Goal: Task Accomplishment & Management: Use online tool/utility

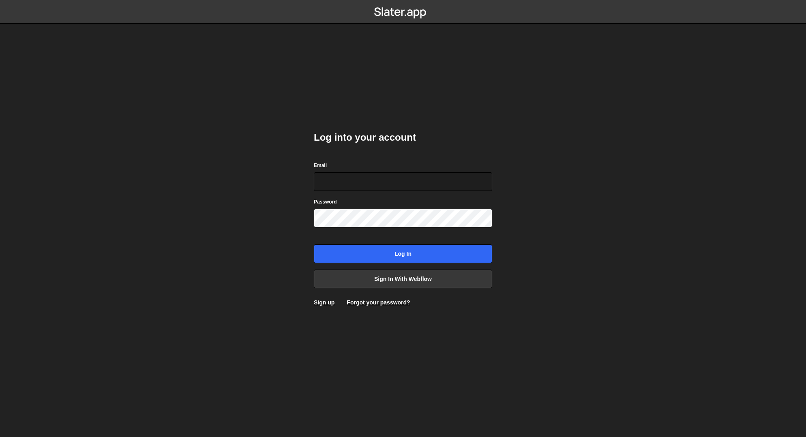
click at [0, 437] on nordpass-portal at bounding box center [0, 437] width 0 height 0
type input "liv@livstrawbridge.com"
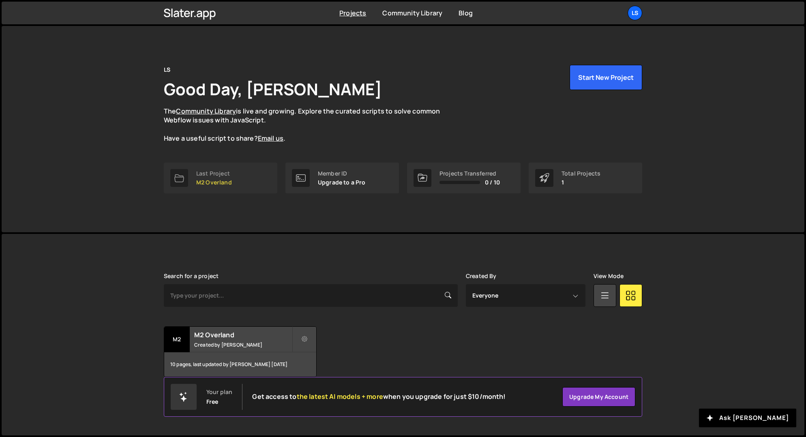
click at [228, 180] on p "M2 Overland" at bounding box center [214, 182] width 36 height 6
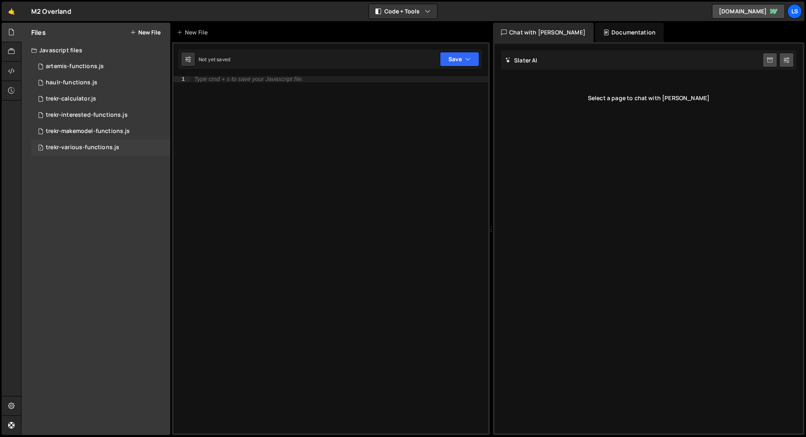
click at [66, 148] on div "trekr-various-functions.js" at bounding box center [82, 147] width 73 height 7
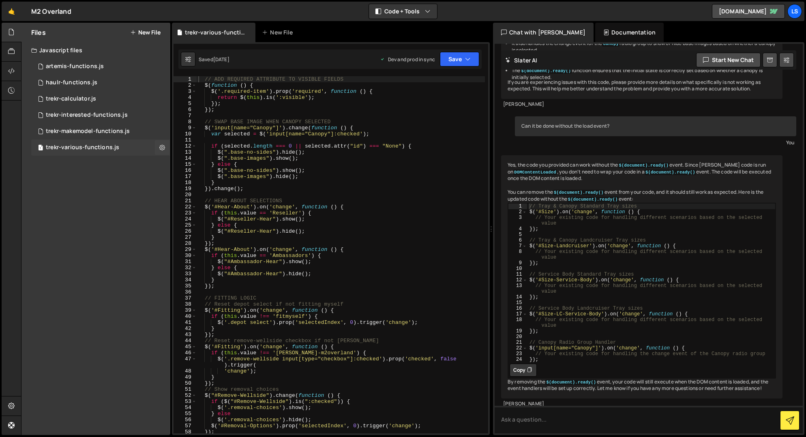
scroll to position [11710, 0]
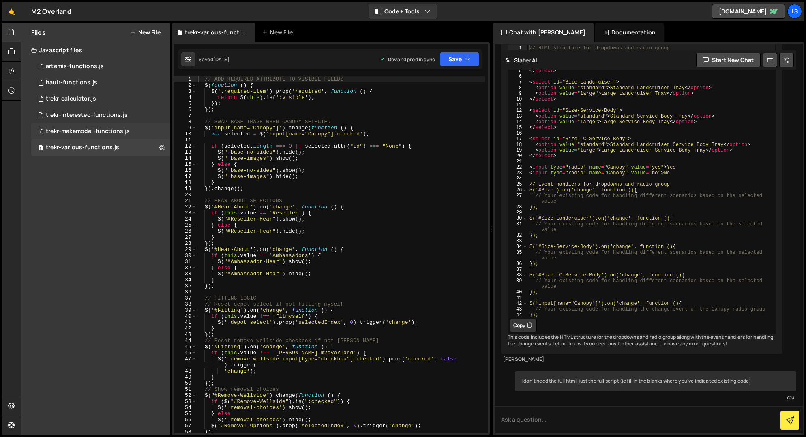
click at [70, 130] on div "trekr-makemodel-functions.js" at bounding box center [88, 131] width 84 height 7
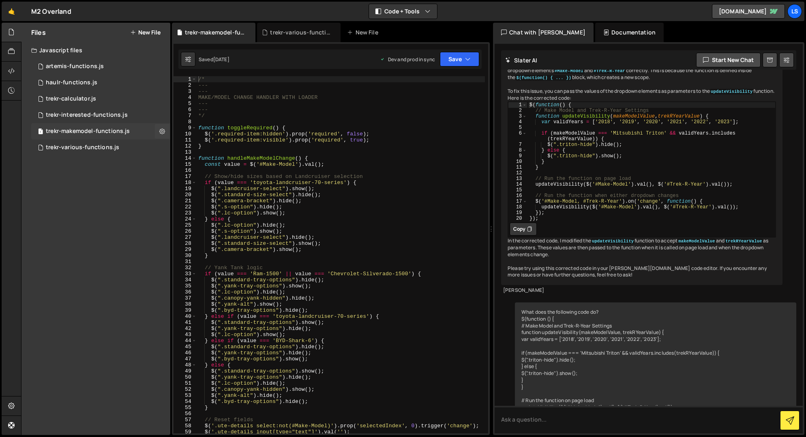
scroll to position [5319, 0]
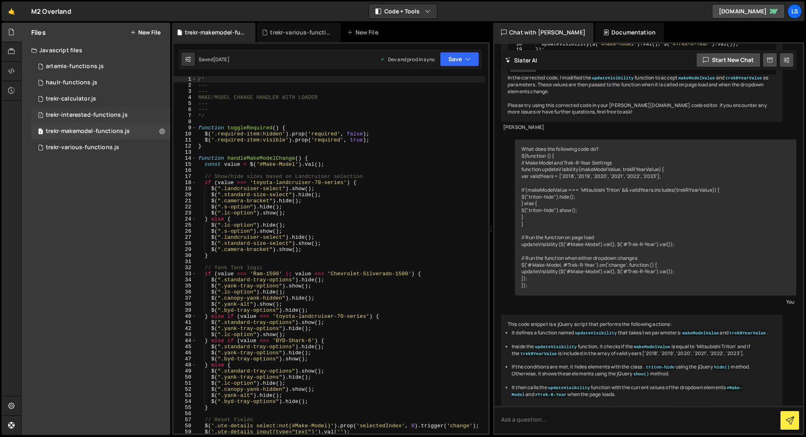
click at [79, 113] on div "trekr-interested-functions.js" at bounding box center [87, 115] width 82 height 7
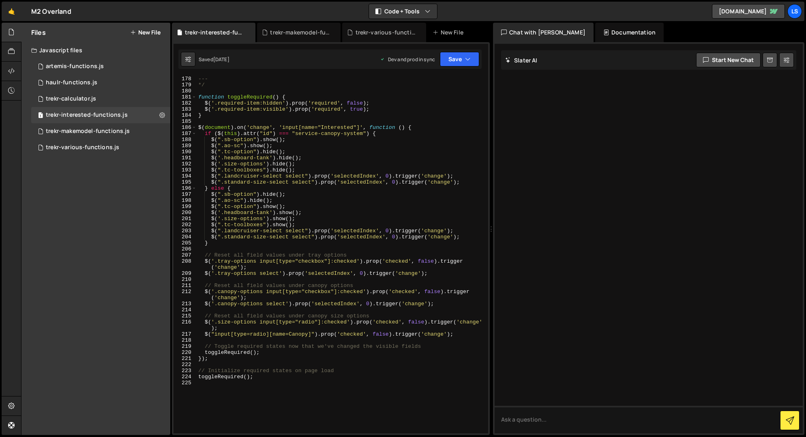
scroll to position [1095, 0]
click at [91, 129] on div "trekr-makemodel-functions.js" at bounding box center [88, 131] width 84 height 7
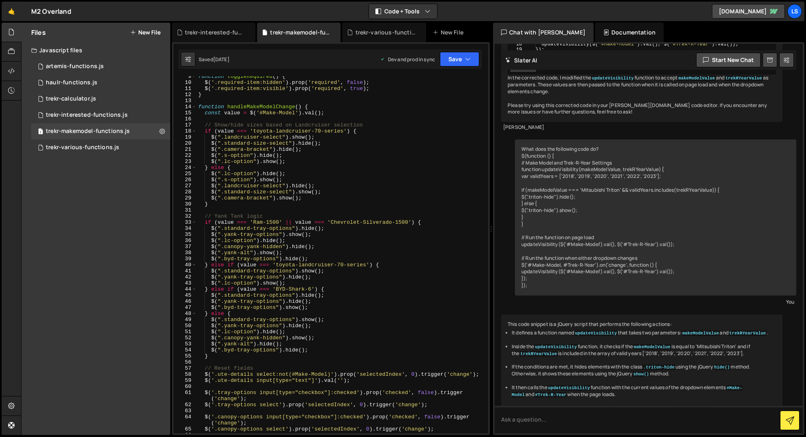
scroll to position [11, 0]
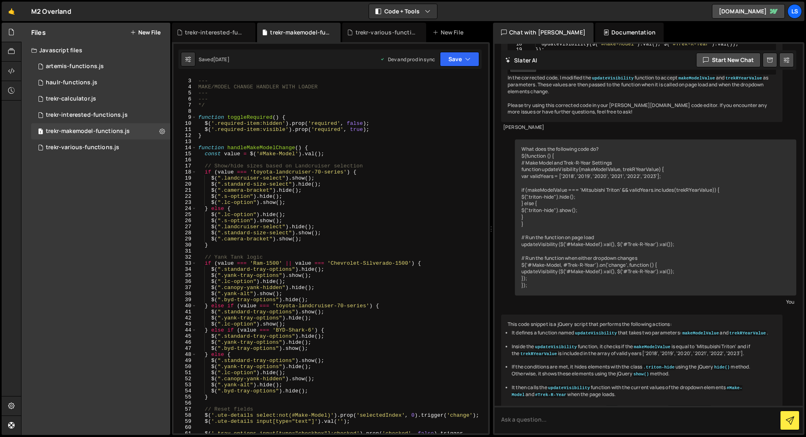
click at [392, 242] on div "--- --- MAKE/MODEL CHANGE HANDLER WITH LOADER --- --- */ function toggleRequire…" at bounding box center [341, 259] width 288 height 375
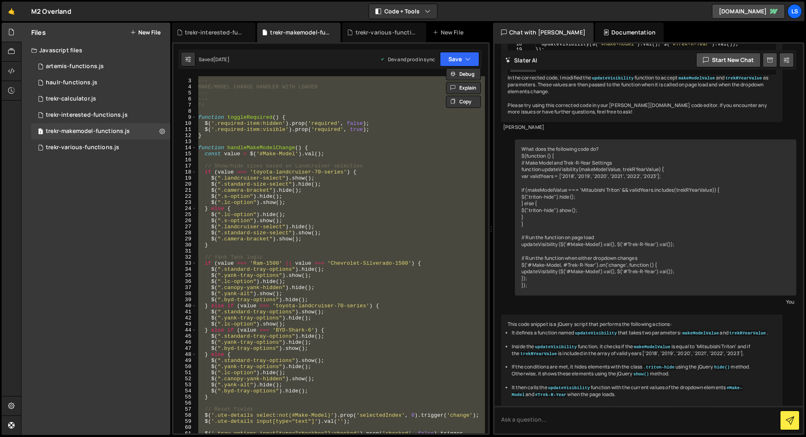
click at [286, 241] on div "--- --- MAKE/MODEL CHANGE HANDLER WITH LOADER --- --- */ function toggleRequire…" at bounding box center [341, 254] width 288 height 357
type textarea "$(".camera-bracket").show();"
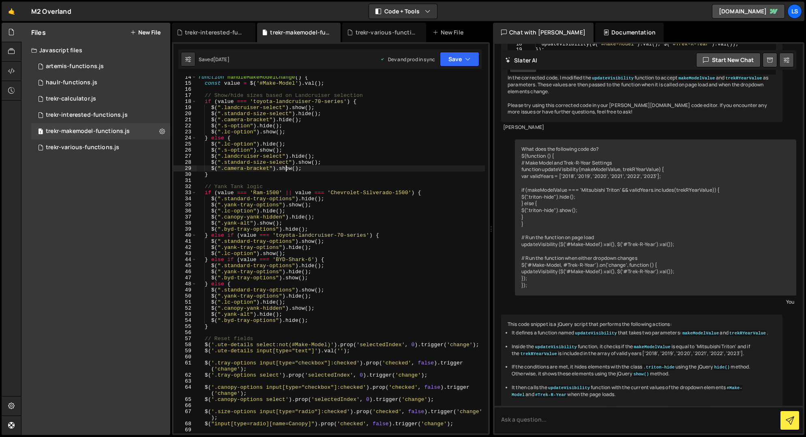
scroll to position [81, 0]
click at [79, 110] on div "1 trekr-interested-functions.js 0" at bounding box center [100, 115] width 139 height 16
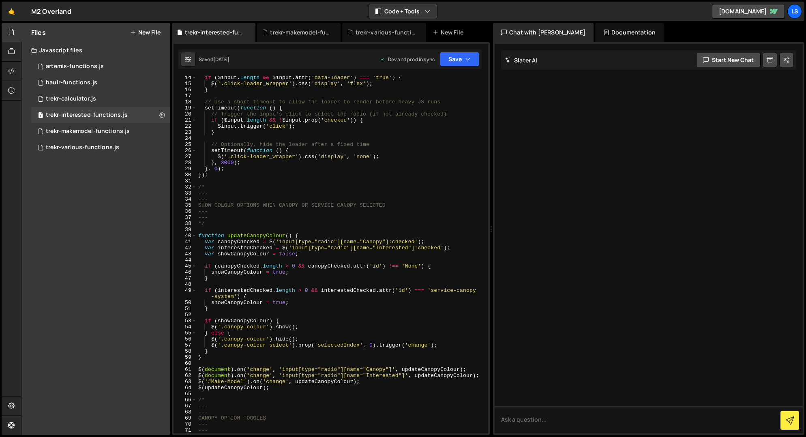
scroll to position [0, 0]
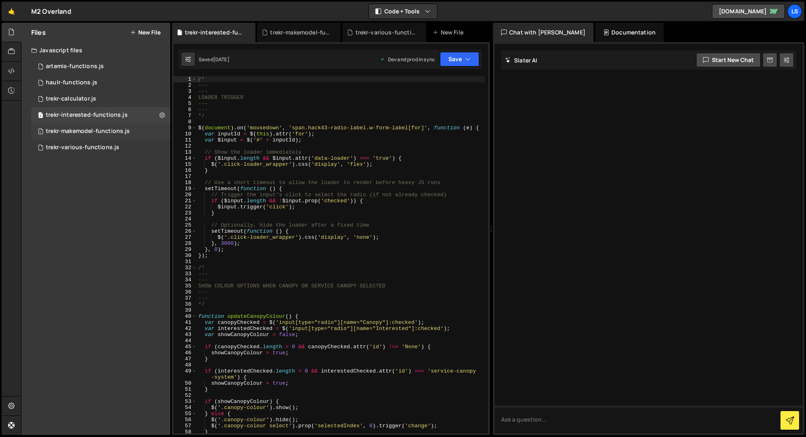
click at [90, 128] on div "trekr-makemodel-functions.js" at bounding box center [88, 131] width 84 height 7
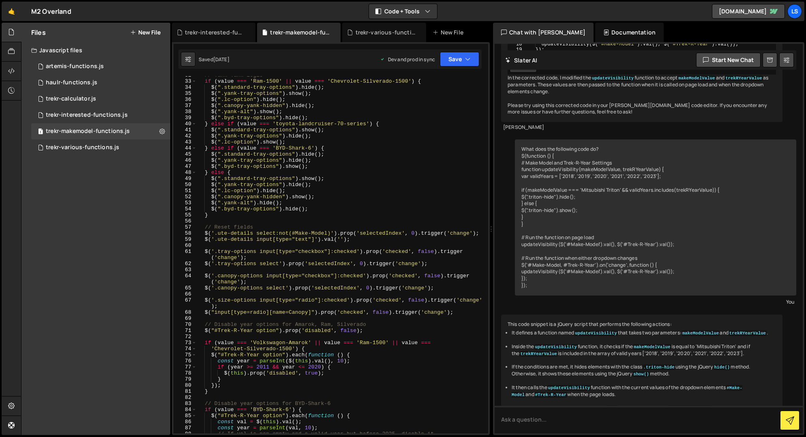
scroll to position [172, 0]
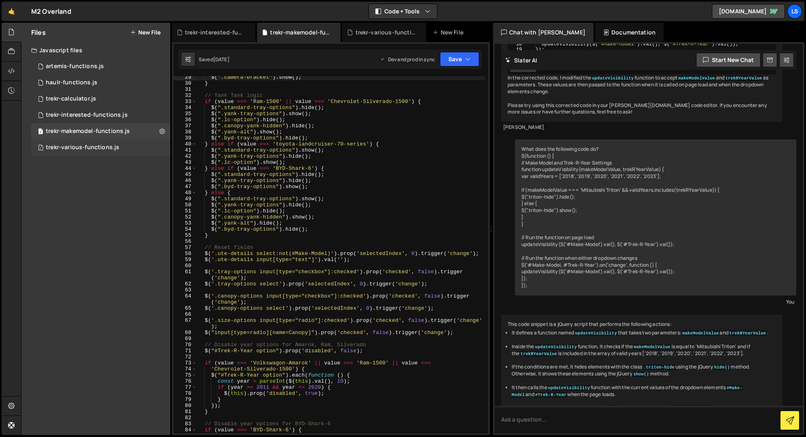
click at [76, 144] on div "trekr-various-functions.js" at bounding box center [82, 147] width 73 height 7
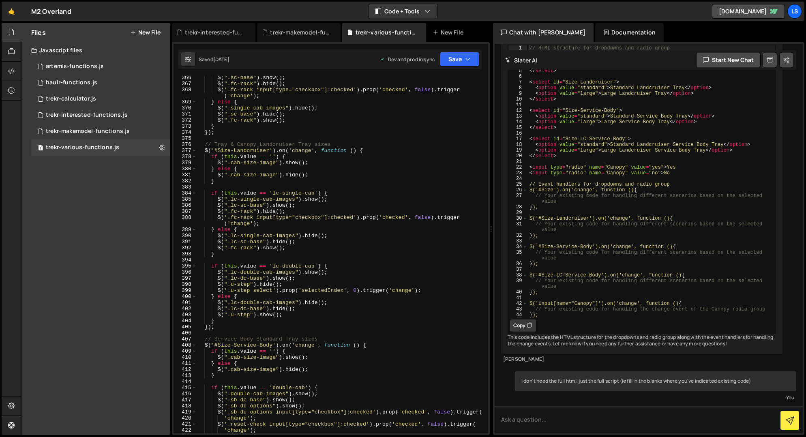
scroll to position [2338, 0]
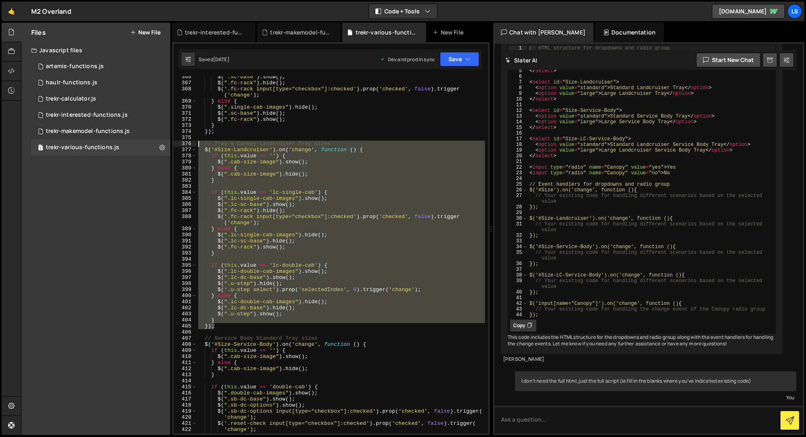
drag, startPoint x: 214, startPoint y: 329, endPoint x: 178, endPoint y: 142, distance: 190.8
click at [178, 142] on div "}); 366 367 368 369 370 371 372 373 374 375 376 377 378 379 380 381 382 383 384…" at bounding box center [331, 254] width 315 height 357
click at [242, 327] on div "$ ( ".sc-base" ) . show ( ) ; $ ( ".fc-rack" ) . hide ( ) ; $ ( '.fc-rack input…" at bounding box center [341, 254] width 288 height 357
type textarea "});"
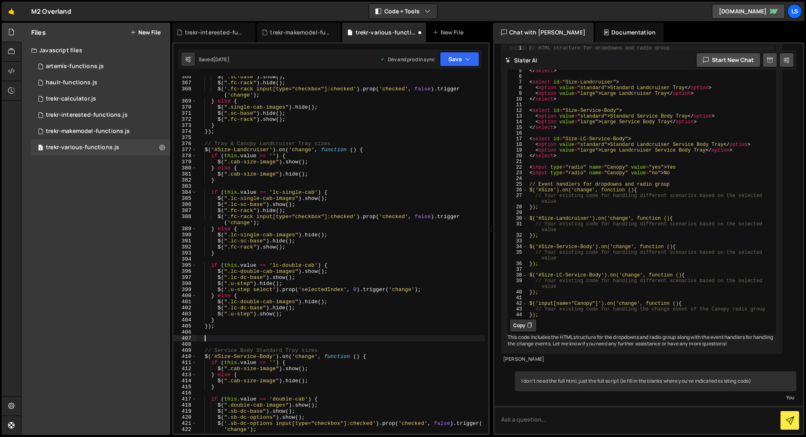
paste textarea "});"
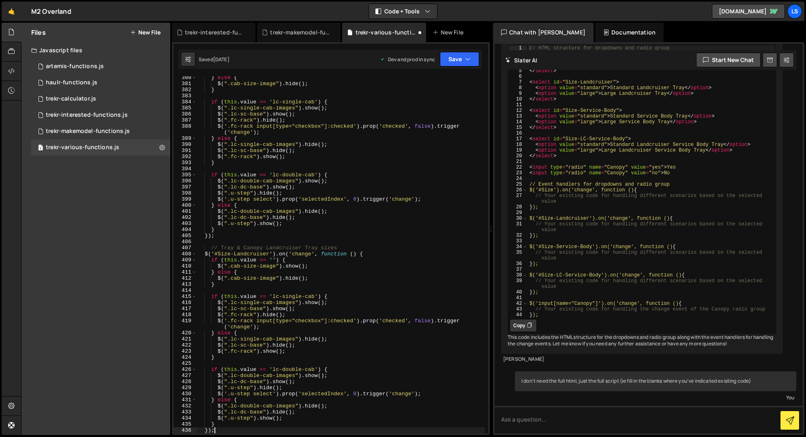
scroll to position [2428, 0]
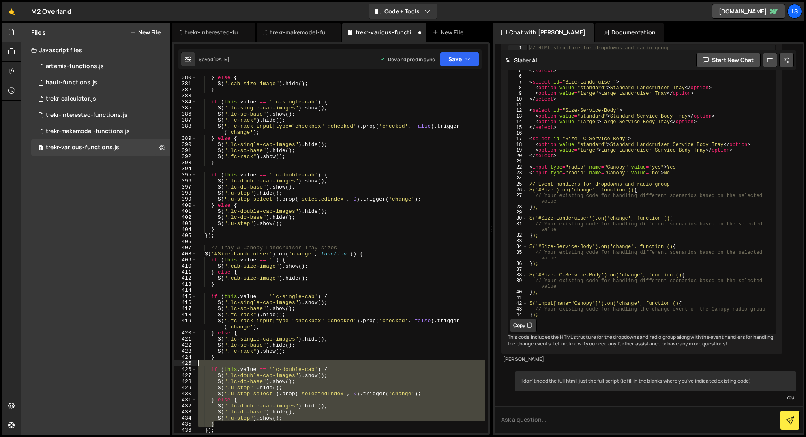
drag, startPoint x: 218, startPoint y: 425, endPoint x: 197, endPoint y: 365, distance: 62.8
click at [197, 365] on div "} else { $ ( ".cab-size-image" ) . hide ( ) ; } if ( this . value == 'lc-single…" at bounding box center [341, 259] width 288 height 369
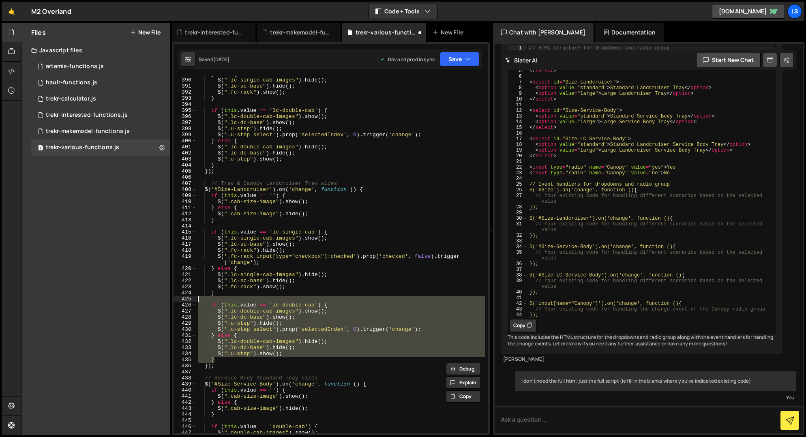
scroll to position [2518, 0]
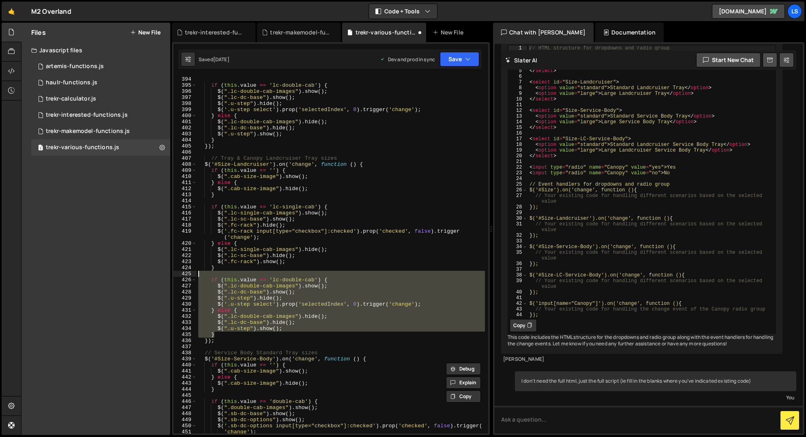
click at [230, 268] on div "} if ( this . value == 'lc-double-cab' ) { $ ( ".lc-double-cab-images" ) . show…" at bounding box center [341, 254] width 288 height 369
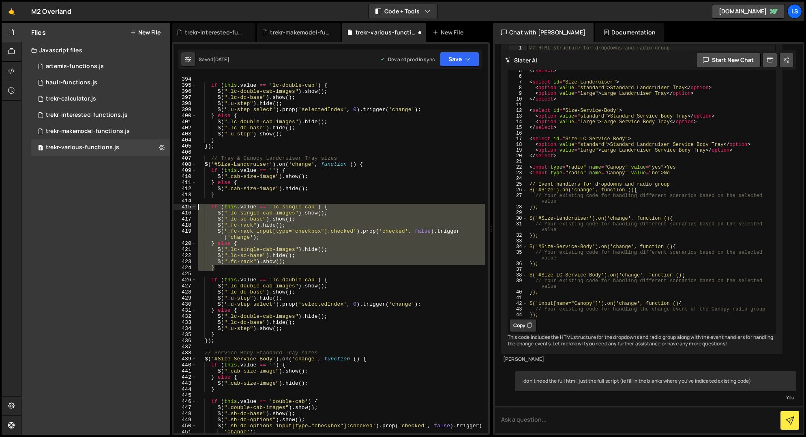
drag, startPoint x: 217, startPoint y: 268, endPoint x: 180, endPoint y: 206, distance: 72.7
click at [180, 206] on div "} 393 394 395 396 397 398 399 400 401 402 403 404 405 406 407 408 409 410 411 4…" at bounding box center [331, 254] width 315 height 357
type textarea "if (this.value == 'lc-single-cab') { $(".lc-single-cab-images").show();"
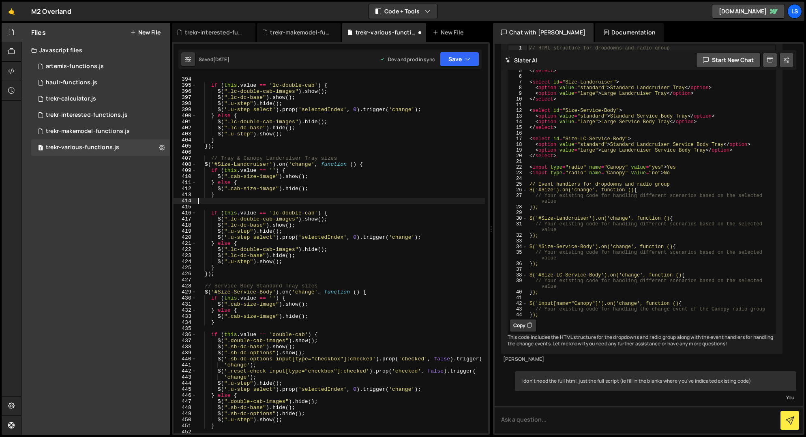
type textarea "}"
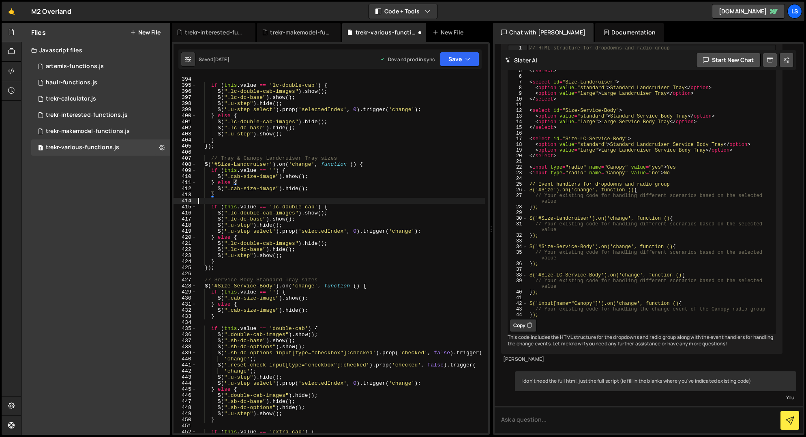
click at [234, 201] on div "} if ( this . value == 'lc-double-cab' ) { $ ( ".lc-double-cab-images" ) . show…" at bounding box center [341, 254] width 288 height 369
drag, startPoint x: 302, startPoint y: 156, endPoint x: 231, endPoint y: 156, distance: 70.6
click at [231, 156] on div "} if ( this . value == 'lc-double-cab' ) { $ ( ".lc-double-cab-images" ) . show…" at bounding box center [341, 254] width 288 height 369
drag, startPoint x: 232, startPoint y: 156, endPoint x: 244, endPoint y: 158, distance: 12.3
click at [232, 157] on div "} if ( this . value == 'lc-double-cab' ) { $ ( ".lc-double-cab-images" ) . show…" at bounding box center [341, 254] width 288 height 357
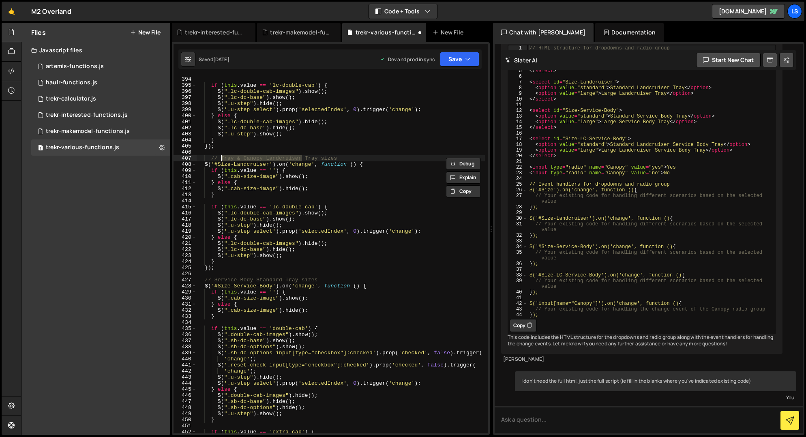
drag, startPoint x: 301, startPoint y: 158, endPoint x: 221, endPoint y: 157, distance: 79.9
click at [221, 157] on div "} if ( this . value == 'lc-double-cab' ) { $ ( ".lc-double-cab-images" ) . show…" at bounding box center [341, 254] width 288 height 369
click at [248, 165] on div "} if ( this . value == 'lc-double-cab' ) { $ ( ".lc-double-cab-images" ) . show…" at bounding box center [341, 254] width 288 height 369
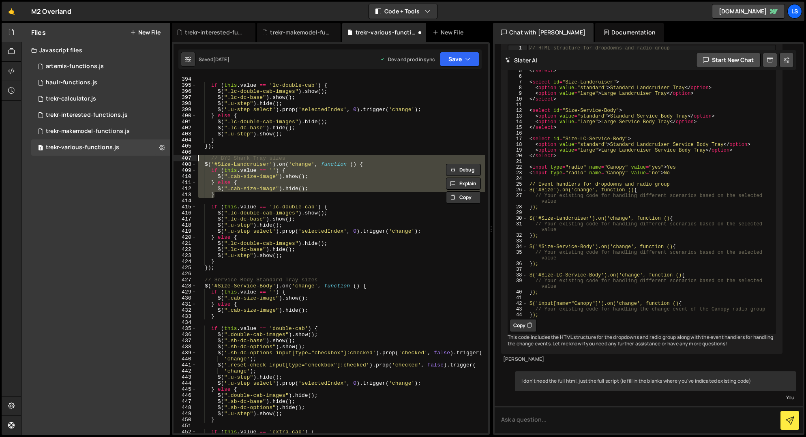
drag, startPoint x: 216, startPoint y: 196, endPoint x: 180, endPoint y: 159, distance: 51.3
click at [180, 159] on div "$('#Size-Landcruiser').on('change', function () { 393 394 395 396 397 398 399 4…" at bounding box center [331, 254] width 315 height 357
type textarea "// BYD Shark Tray sizes $('#Size-Landcruiser').on('change', function () {"
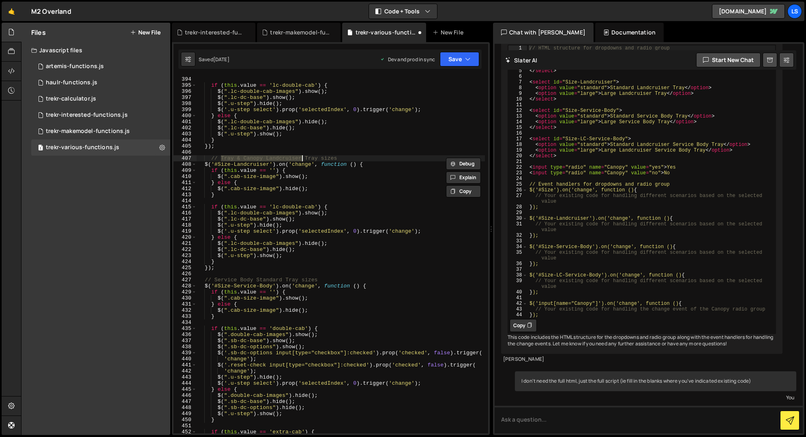
type textarea "$(".fc-rack").show(); }"
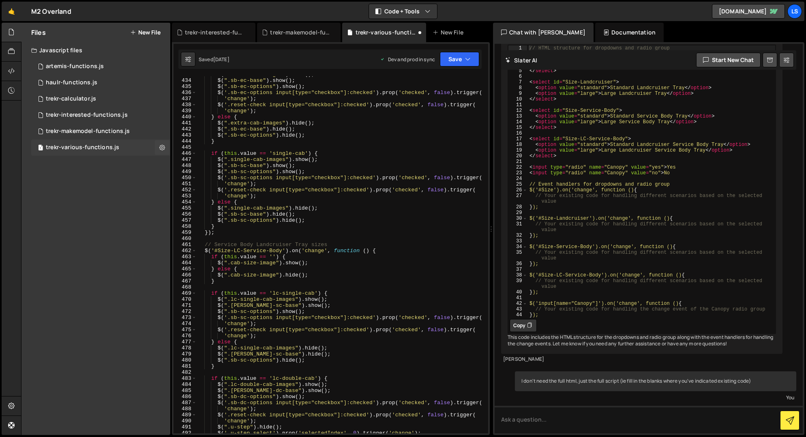
scroll to position [2627, 0]
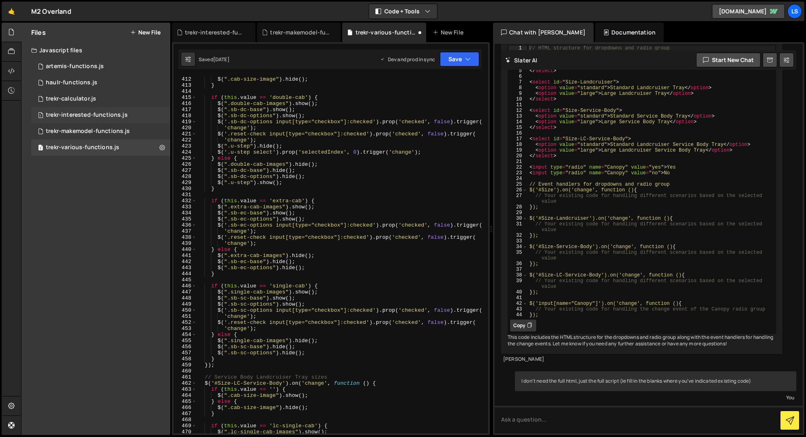
click at [90, 114] on div "trekr-interested-functions.js" at bounding box center [87, 115] width 82 height 7
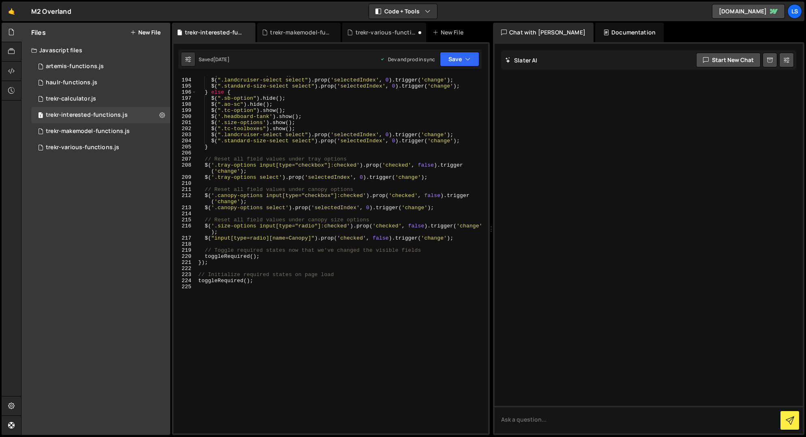
scroll to position [1223, 0]
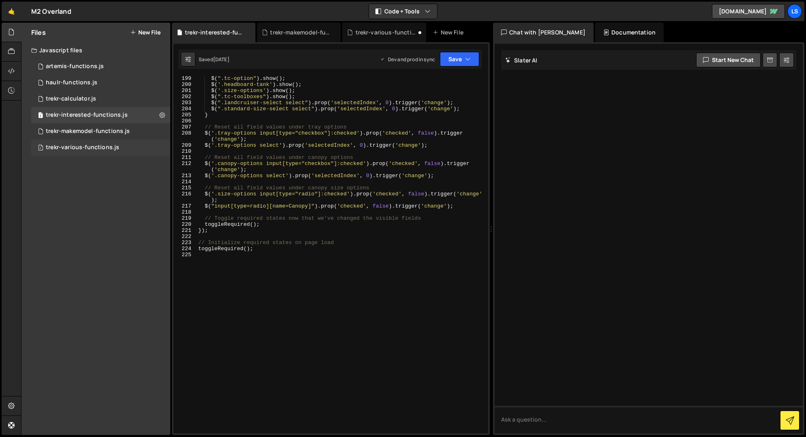
click at [74, 146] on div "trekr-various-functions.js" at bounding box center [82, 147] width 73 height 7
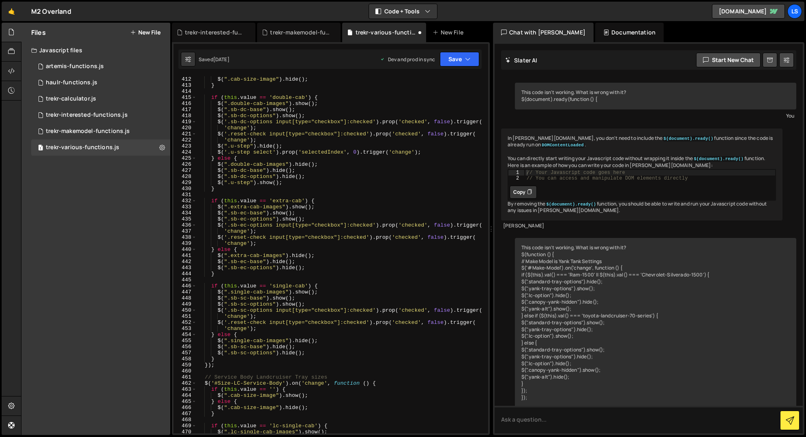
click at [302, 179] on div "} else { $ ( ".cab-size-image" ) . hide ( ) ; } if ( this . value == 'double-ca…" at bounding box center [341, 254] width 288 height 369
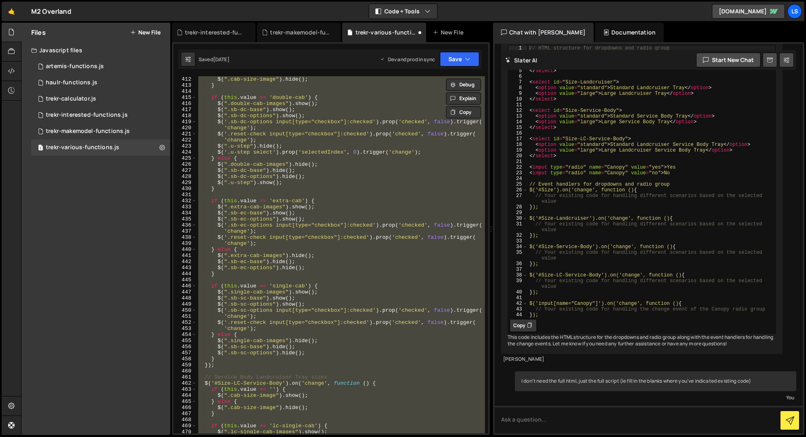
click at [346, 209] on div "} else { $ ( ".cab-size-image" ) . hide ( ) ; } if ( this . value == 'double-ca…" at bounding box center [341, 254] width 288 height 357
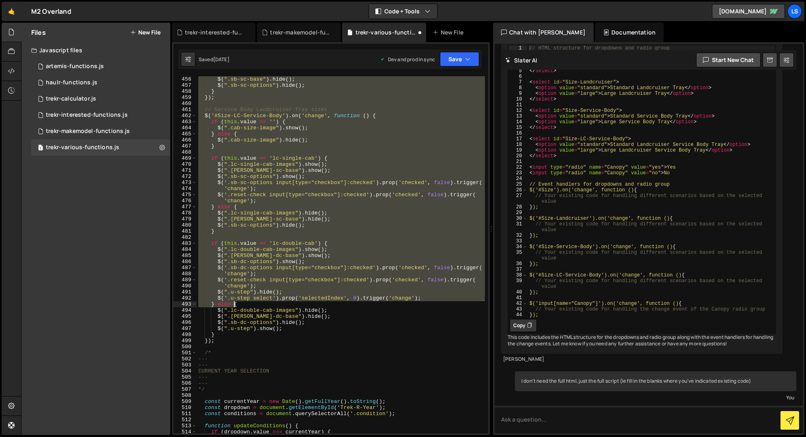
scroll to position [2931, 0]
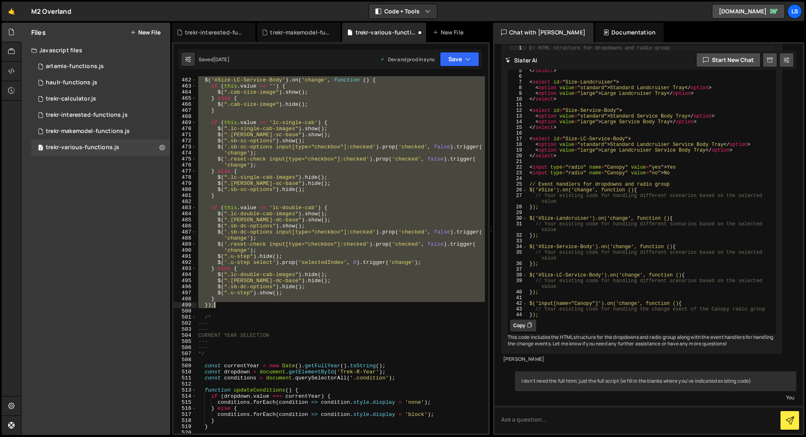
drag, startPoint x: 204, startPoint y: 231, endPoint x: 235, endPoint y: 307, distance: 81.8
click at [235, 307] on div "// Service Body Landcruiser Tray sizes $ ( '#Size-LC-Service-Body' ) . on ( 'ch…" at bounding box center [341, 255] width 288 height 369
type textarea "} });"
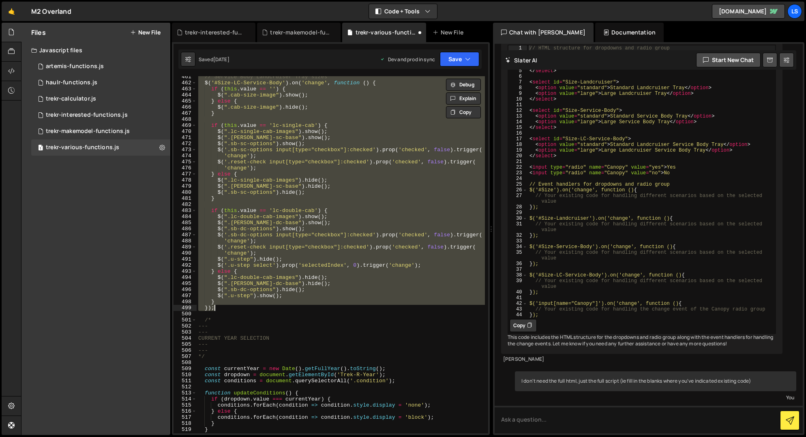
scroll to position [2928, 0]
paste textarea
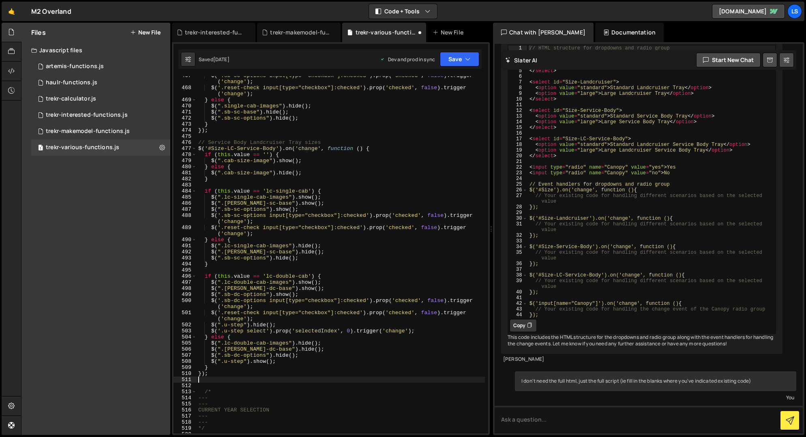
scroll to position [2990, 0]
click at [471, 57] on button "Save" at bounding box center [459, 59] width 39 height 15
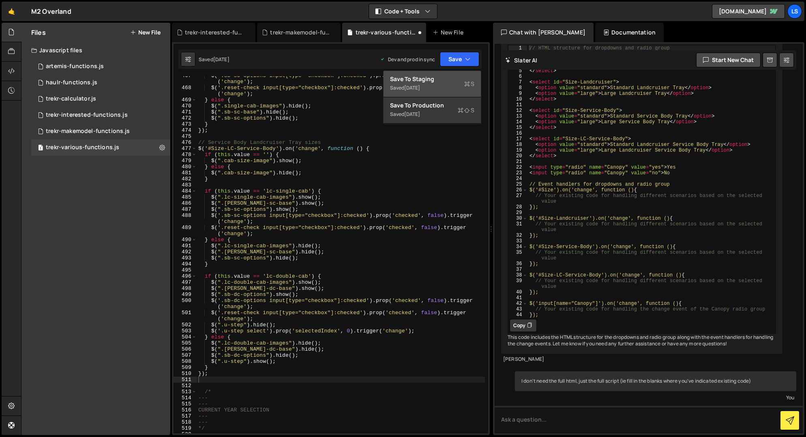
click at [438, 84] on div "Saved [DATE]" at bounding box center [432, 88] width 84 height 10
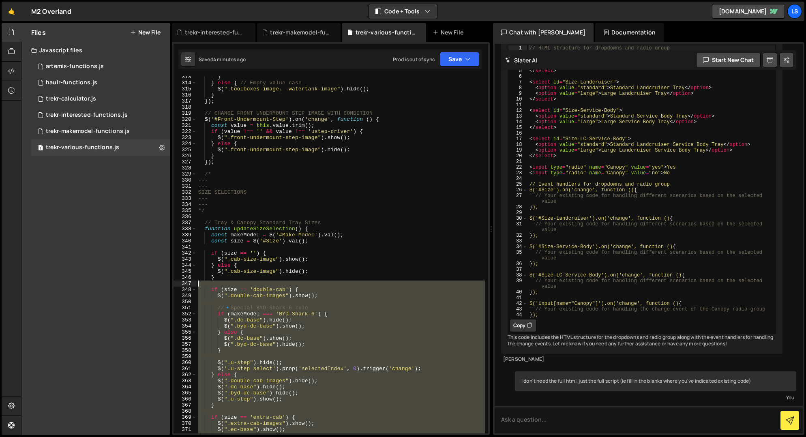
scroll to position [2016, 0]
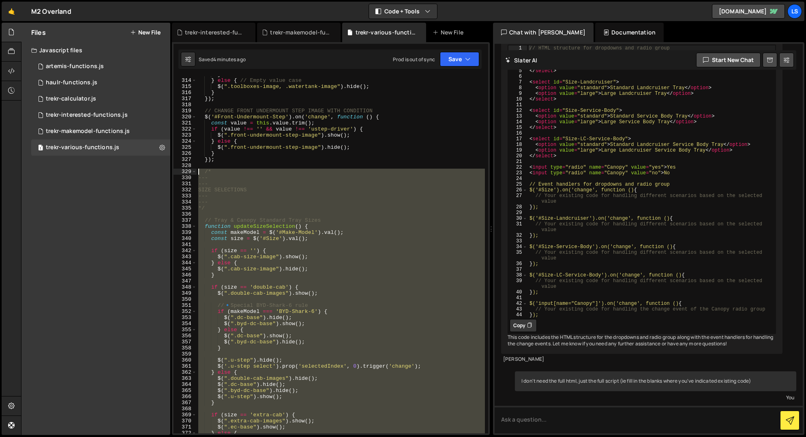
drag, startPoint x: 214, startPoint y: 379, endPoint x: 197, endPoint y: 174, distance: 206.3
click at [197, 174] on div "} } else { // Empty value case $ ( ".toolboxes-image, .watertank-image" ) . hid…" at bounding box center [341, 255] width 288 height 369
type textarea "/* ---"
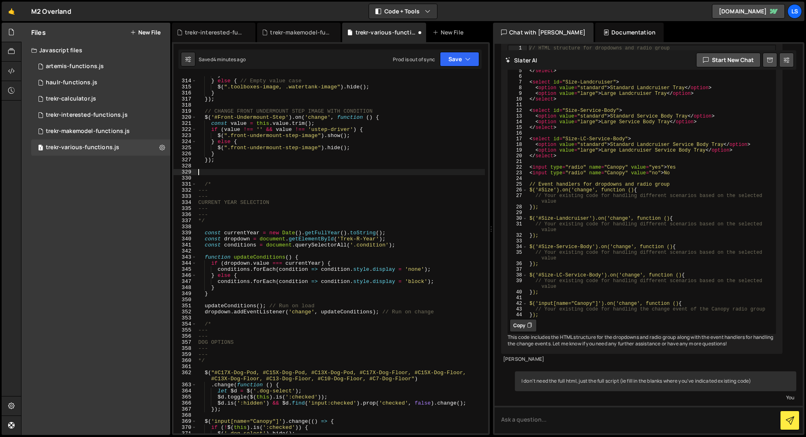
paste textarea "});"
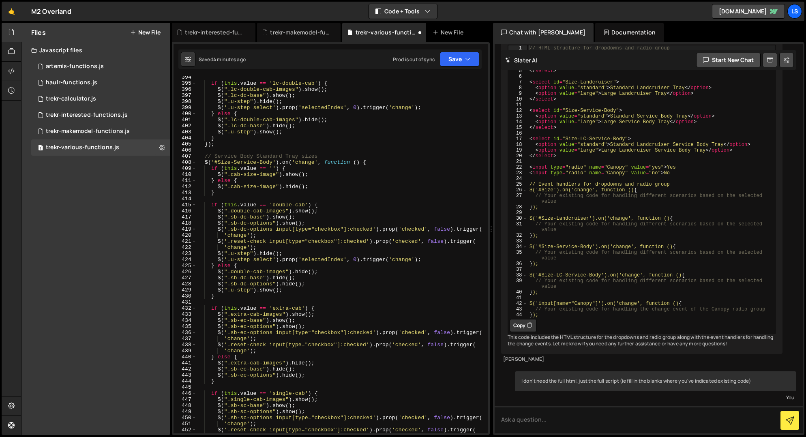
scroll to position [2506, 0]
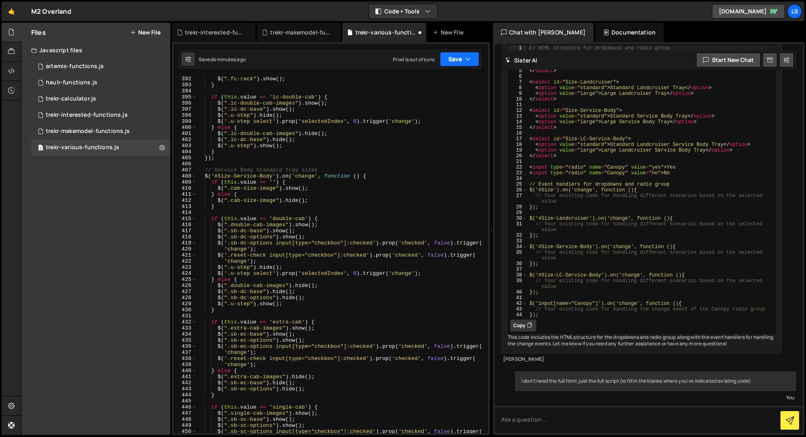
click at [461, 61] on button "Save" at bounding box center [459, 59] width 39 height 15
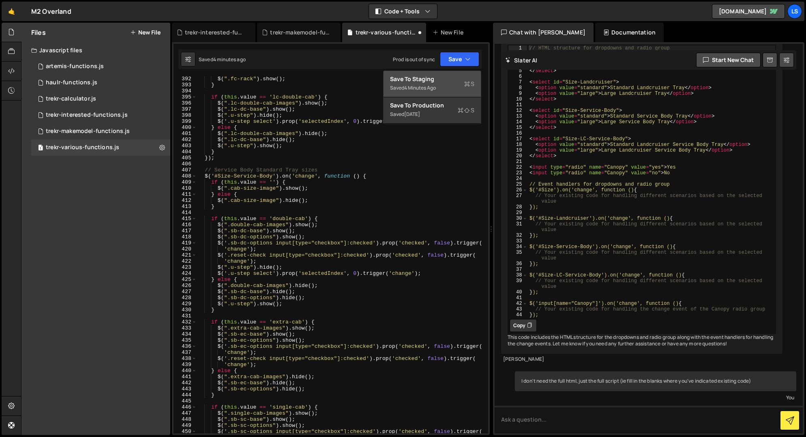
click at [440, 82] on div "Save to Staging S" at bounding box center [432, 79] width 84 height 8
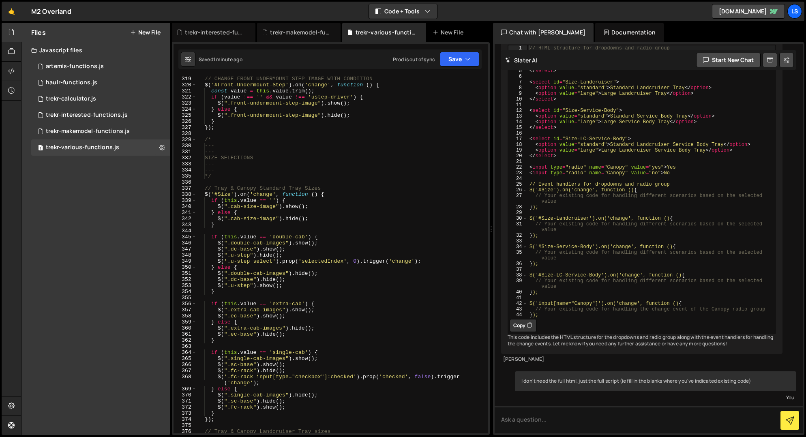
scroll to position [2050, 0]
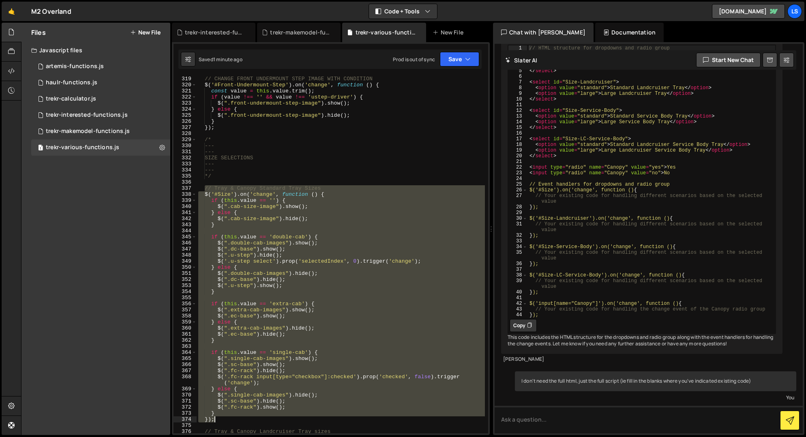
drag, startPoint x: 203, startPoint y: 187, endPoint x: 290, endPoint y: 417, distance: 246.1
click at [290, 417] on div "// CHANGE FRONT UNDERMOUNT STEP IMAGE WITH CONDITION $ ( '#Front-Undermount-Ste…" at bounding box center [341, 260] width 288 height 369
type textarea "} });"
paste textarea
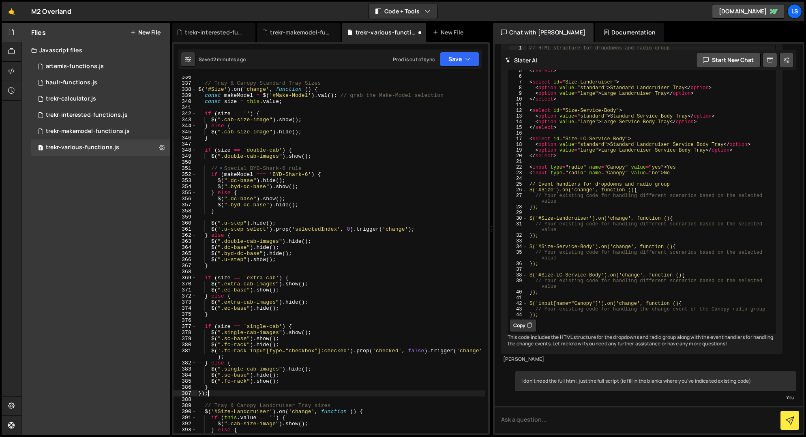
scroll to position [2155, 0]
drag, startPoint x: 229, startPoint y: 168, endPoint x: 223, endPoint y: 169, distance: 7.0
click at [223, 169] on div "// Tray & Canopy Standard Tray Sizes $ ( '#Size' ) . on ( 'change' , function (…" at bounding box center [341, 258] width 288 height 369
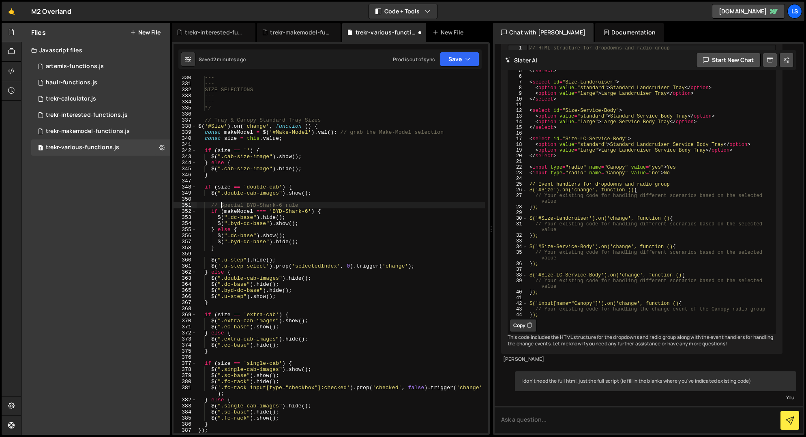
scroll to position [2118, 0]
click at [451, 58] on button "Save" at bounding box center [459, 59] width 39 height 15
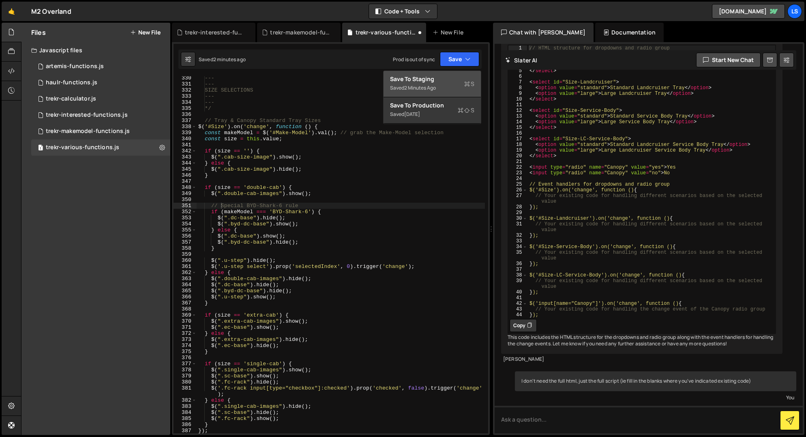
click at [431, 82] on div "Save to Staging S" at bounding box center [432, 79] width 84 height 8
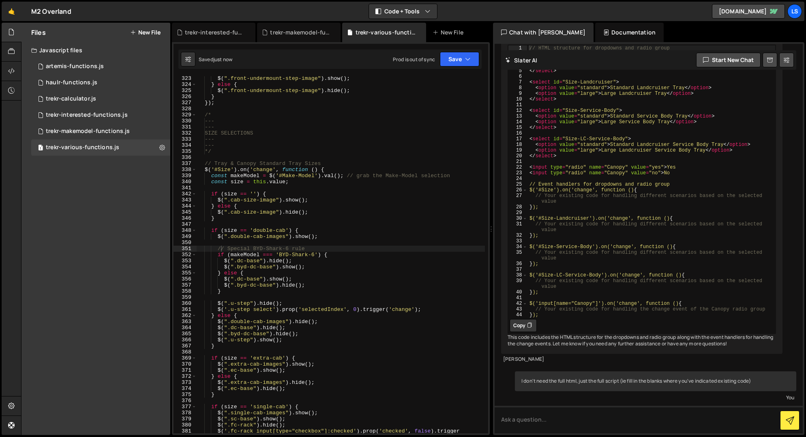
scroll to position [2073, 0]
click at [272, 165] on div "if ( value !== '' && value !== 'ustep-driver' ) { $ ( ".front-undermount-step-i…" at bounding box center [341, 258] width 288 height 375
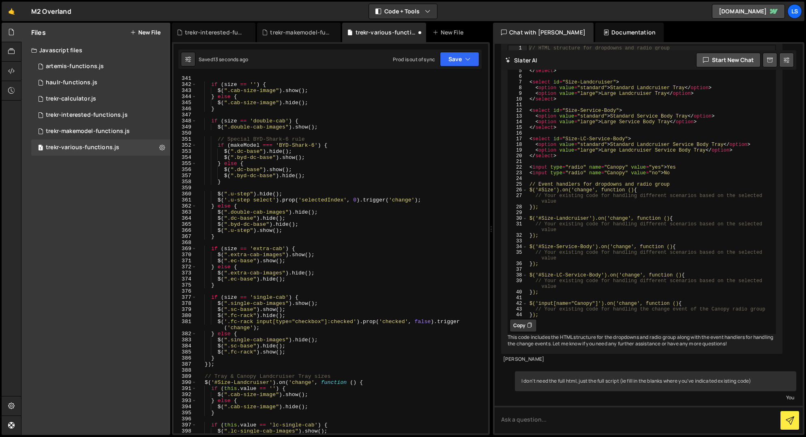
scroll to position [2235, 0]
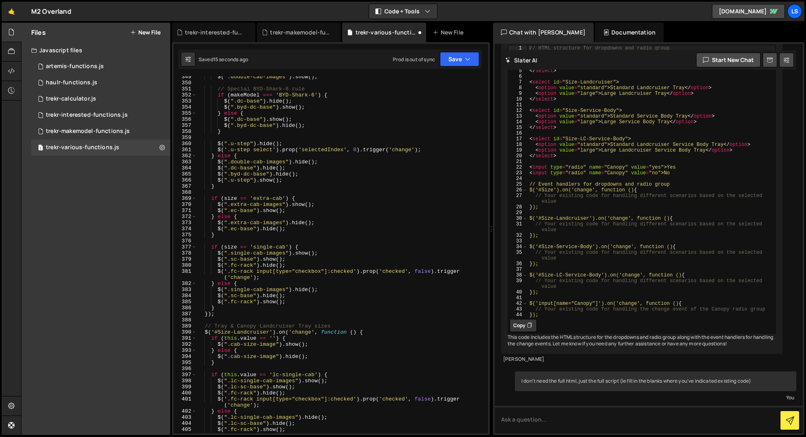
click at [272, 327] on div "$ ( ".double-cab-images" ) . show ( ) ; // Special BYD-Shark-6 rule if ( makeMo…" at bounding box center [341, 258] width 288 height 369
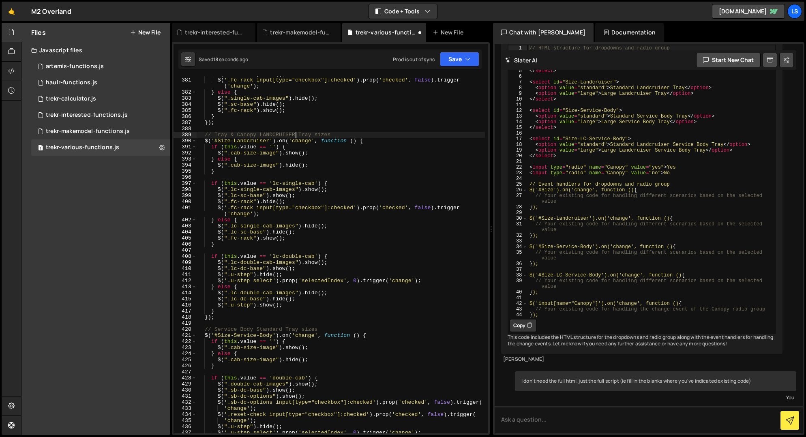
scroll to position [2437, 0]
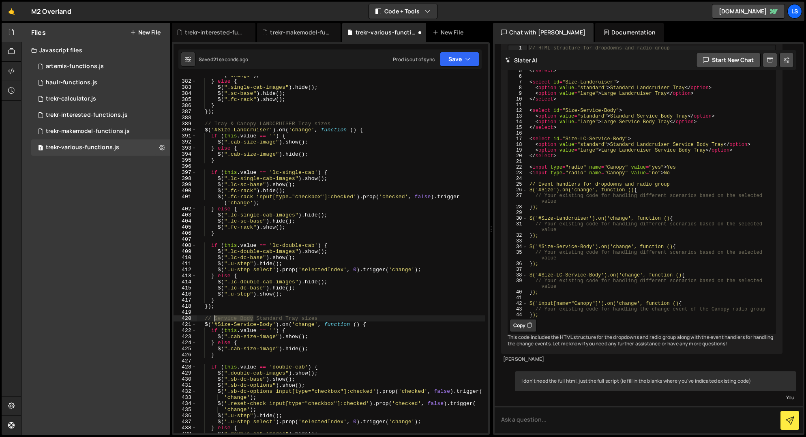
drag, startPoint x: 253, startPoint y: 319, endPoint x: 214, endPoint y: 319, distance: 38.9
click at [214, 319] on div "$ ( '.fc-rack input[type="checkbox"]:checked' ) . prop ( 'checked' , false ) . …" at bounding box center [341, 253] width 288 height 375
click at [268, 318] on div "$ ( '.fc-rack input[type="checkbox"]:checked' ) . prop ( 'checked' , false ) . …" at bounding box center [341, 253] width 288 height 375
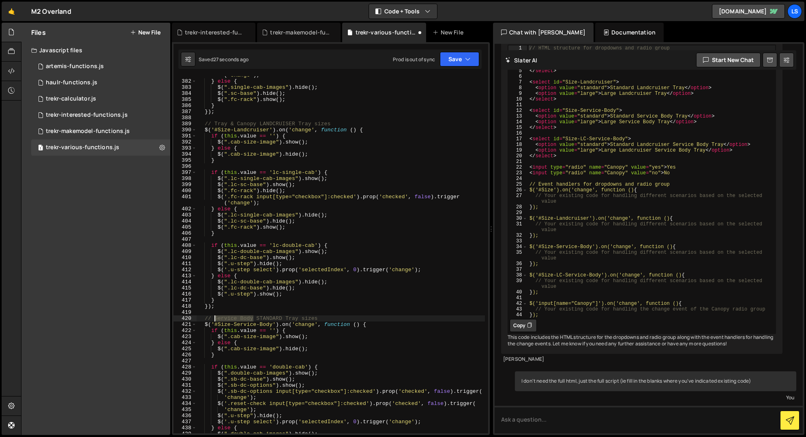
drag, startPoint x: 253, startPoint y: 318, endPoint x: 214, endPoint y: 319, distance: 38.9
click at [214, 319] on div "$ ( '.fc-rack input[type="checkbox"]:checked' ) . prop ( 'checked' , false ) . …" at bounding box center [341, 253] width 288 height 375
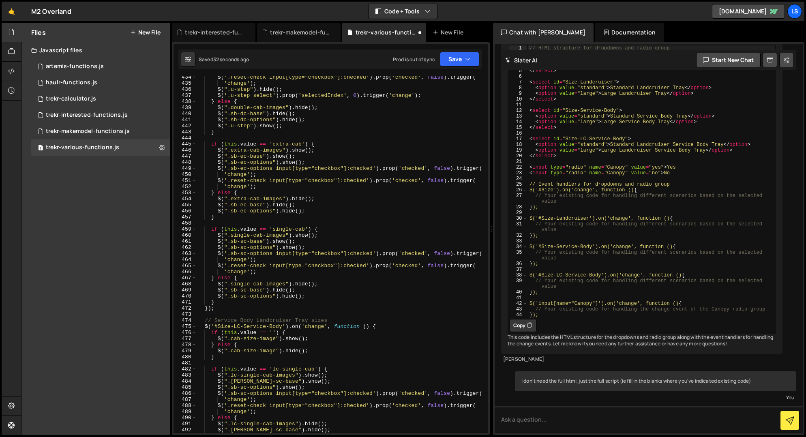
scroll to position [2763, 0]
click at [269, 322] on div "$ ( '.reset-check input[type="checkbox"]:checked' ) . prop ( 'checked' , false …" at bounding box center [341, 258] width 288 height 369
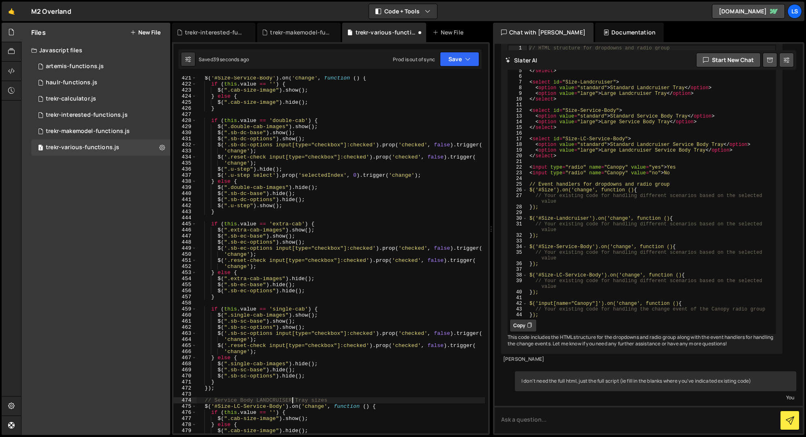
scroll to position [2624, 0]
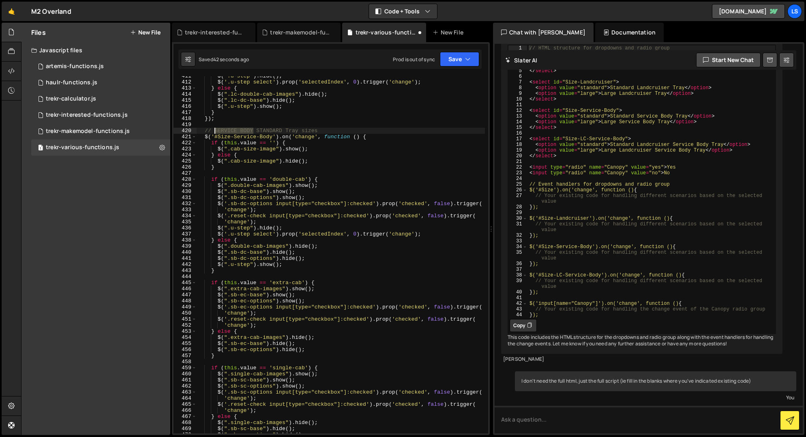
drag, startPoint x: 252, startPoint y: 128, endPoint x: 214, endPoint y: 130, distance: 37.7
click at [214, 130] on div "$ ( ".u-step" ) . hide ( ) ; $ ( '.u-step select' ) . prop ( 'selectedIndex' , …" at bounding box center [341, 257] width 288 height 369
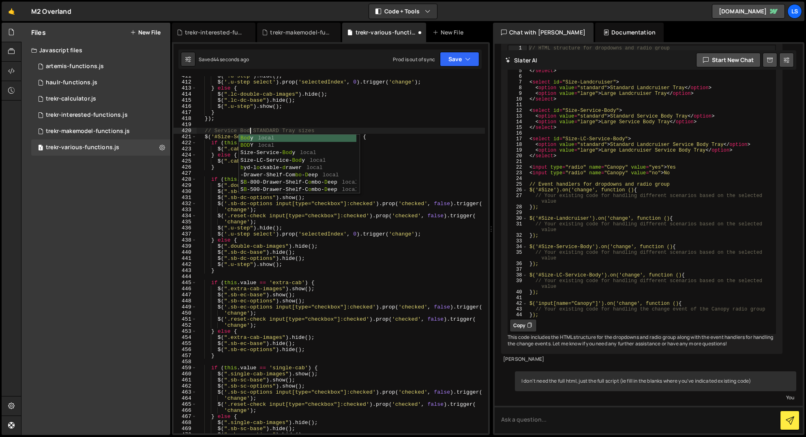
scroll to position [0, 4]
type textarea "// Service Body STANDARD Tray sizes"
click at [445, 59] on button "Save" at bounding box center [459, 59] width 39 height 15
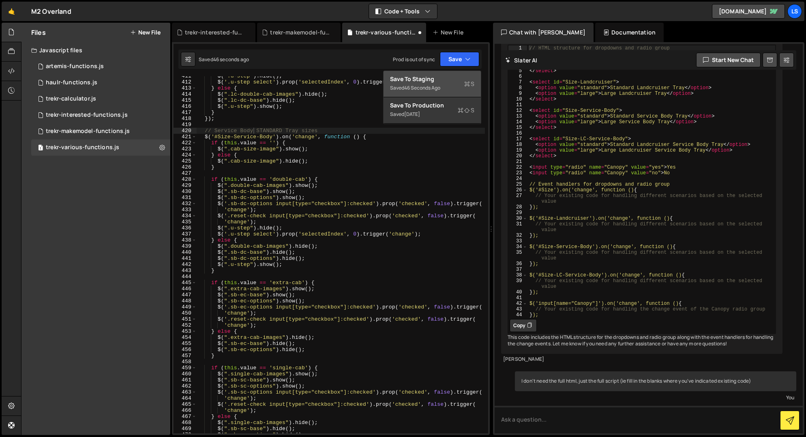
click at [431, 77] on div "Save to Staging S" at bounding box center [432, 79] width 84 height 8
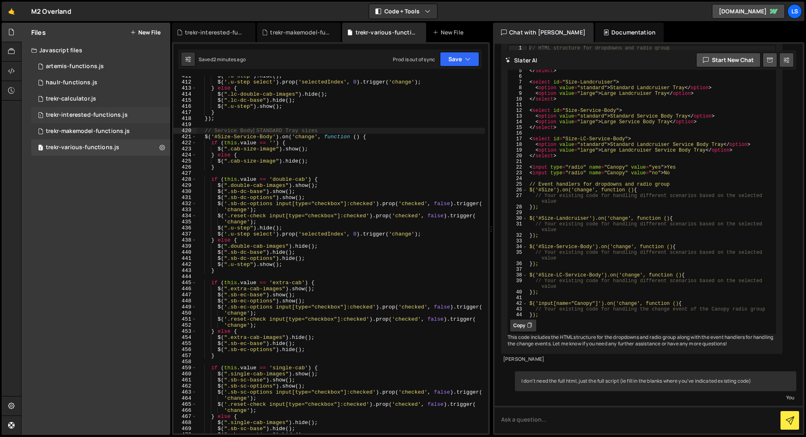
click at [72, 115] on div "trekr-interested-functions.js" at bounding box center [87, 115] width 82 height 7
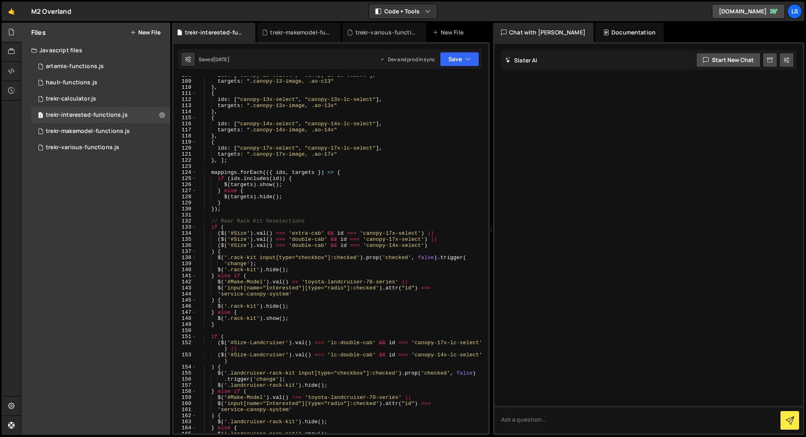
scroll to position [661, 0]
type textarea "'service-canopy-system'"
click at [315, 294] on div "ids : [ "canopy-13-select" , "canopy-13-lc-select" ] , targets : ".canopy-13-im…" at bounding box center [341, 256] width 288 height 369
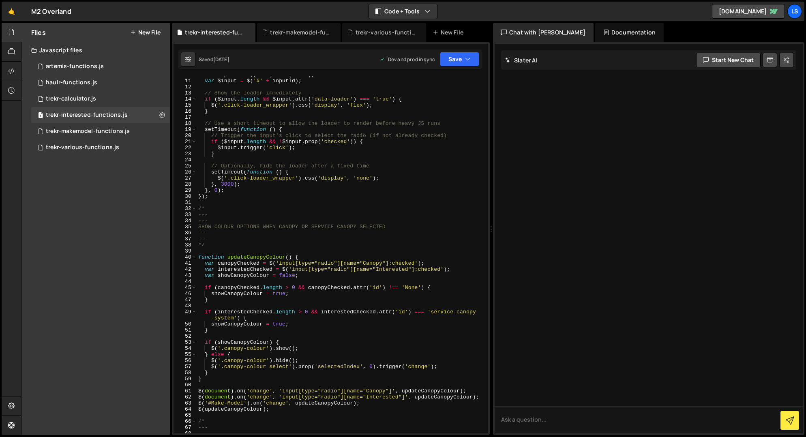
scroll to position [0, 0]
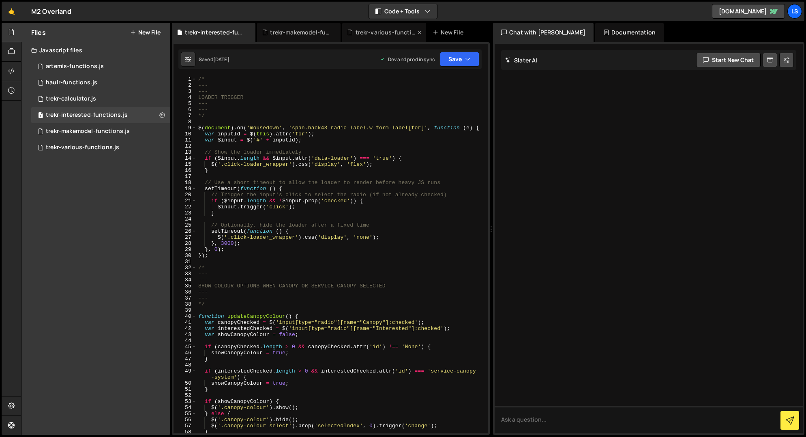
click at [382, 32] on div "trekr-various-functions.js" at bounding box center [386, 32] width 61 height 8
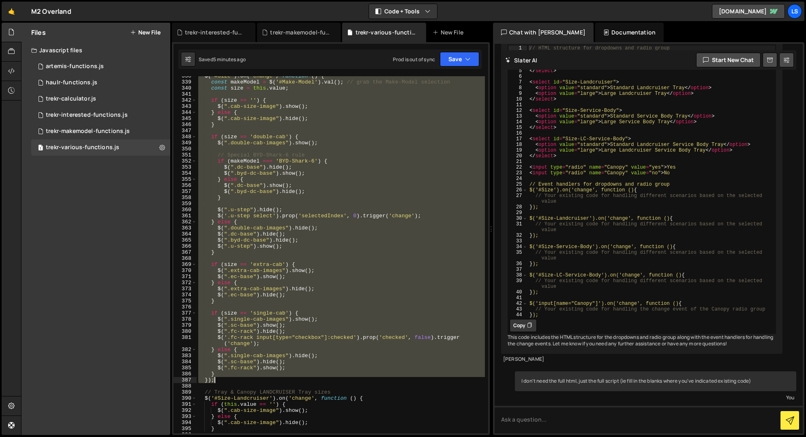
scroll to position [2168, 0]
drag, startPoint x: 205, startPoint y: 123, endPoint x: 290, endPoint y: 382, distance: 272.1
click at [290, 382] on div "$ ( '#Size' ) . on ( 'change' , function ( ) { const makeModel = $ ( '#Make-Mod…" at bounding box center [341, 257] width 288 height 369
click at [336, 283] on div "$ ( '#Size' ) . on ( 'change' , function ( ) { const makeModel = $ ( '#Make-Mod…" at bounding box center [341, 254] width 288 height 357
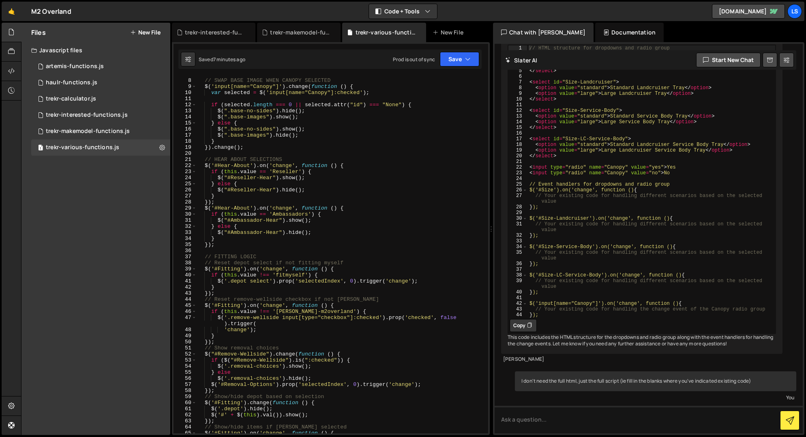
scroll to position [0, 0]
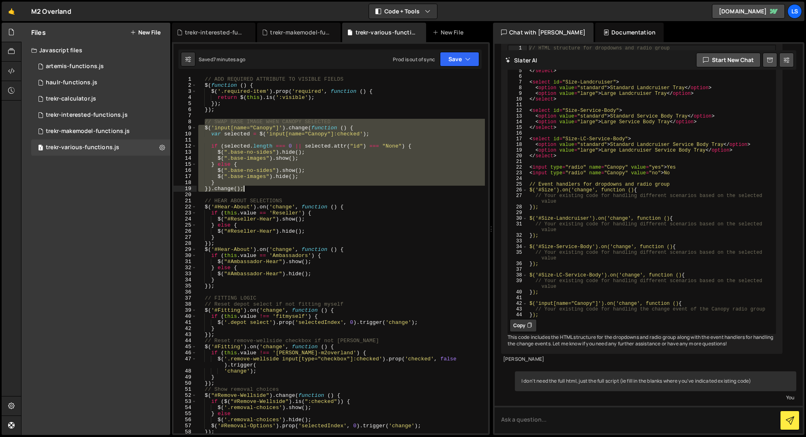
drag, startPoint x: 203, startPoint y: 120, endPoint x: 262, endPoint y: 189, distance: 90.6
click at [262, 189] on div "// ADD REQUIRED ATTRIBUTE TO VISIBLE FIELDS $ ( function ( ) { $ ( '.required-i…" at bounding box center [341, 260] width 288 height 369
type textarea "} }).change();"
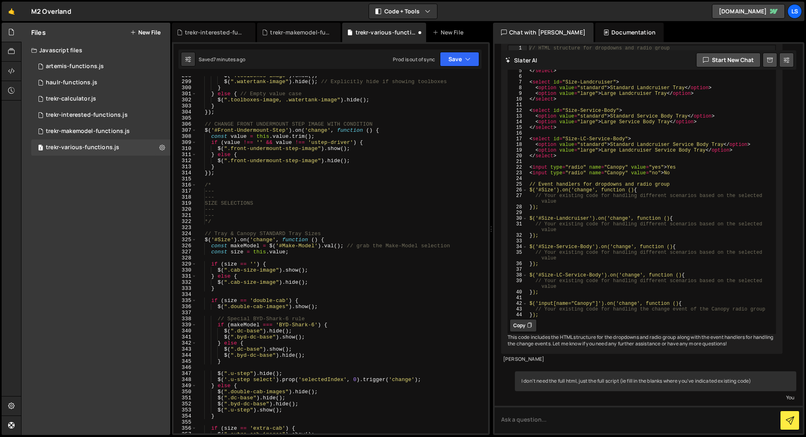
scroll to position [1926, 0]
click at [225, 221] on div "$ ( ".toolboxes-image" ) . show ( ) ; $ ( ".watertank-image" ) . hide ( ) ; // …" at bounding box center [341, 257] width 288 height 369
type textarea "*/"
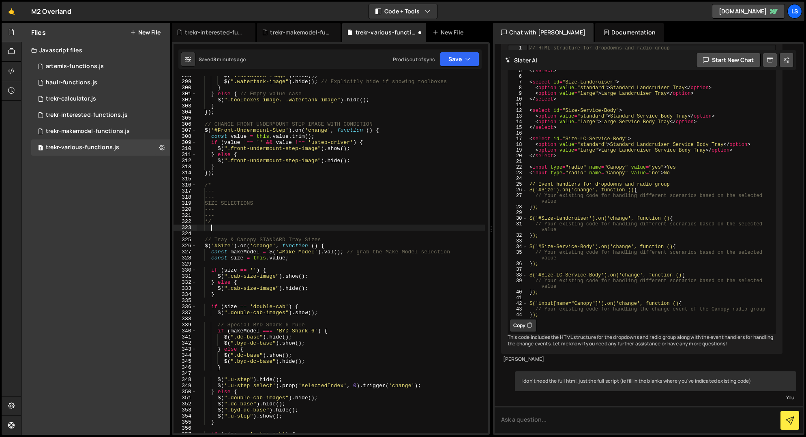
paste textarea "}).change();"
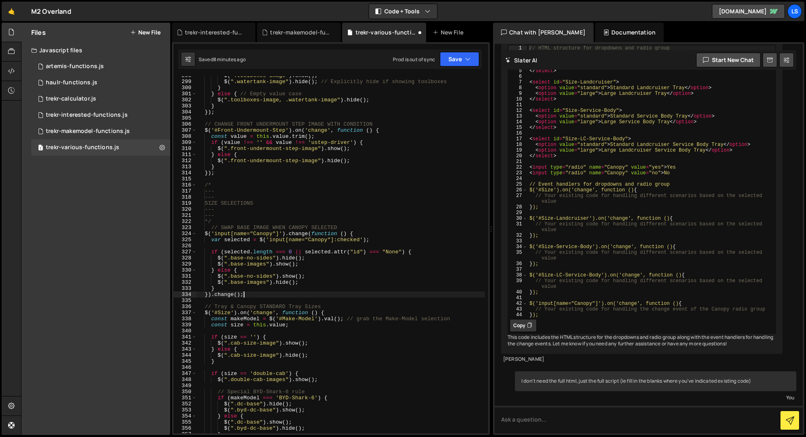
click at [211, 227] on div "$ ( ".toolboxes-image" ) . show ( ) ; $ ( ".watertank-image" ) . hide ( ) ; // …" at bounding box center [341, 257] width 288 height 369
click at [231, 219] on div "$ ( ".toolboxes-image" ) . show ( ) ; $ ( ".watertank-image" ) . hide ( ) ; // …" at bounding box center [341, 257] width 288 height 369
type textarea "*/"
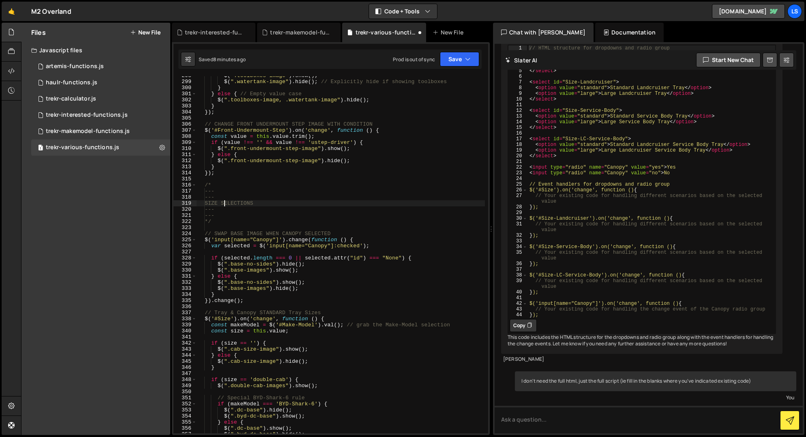
click at [224, 202] on div "$ ( ".toolboxes-image" ) . show ( ) ; $ ( ".watertank-image" ) . hide ( ) ; // …" at bounding box center [341, 257] width 288 height 369
click at [212, 204] on div "$ ( ".toolboxes-image" ) . show ( ) ; $ ( ".watertank-image" ) . hide ( ) ; // …" at bounding box center [341, 257] width 288 height 369
click at [272, 204] on div "$ ( ".toolboxes-image" ) . show ( ) ; $ ( ".watertank-image" ) . hide ( ) ; // …" at bounding box center [341, 257] width 288 height 369
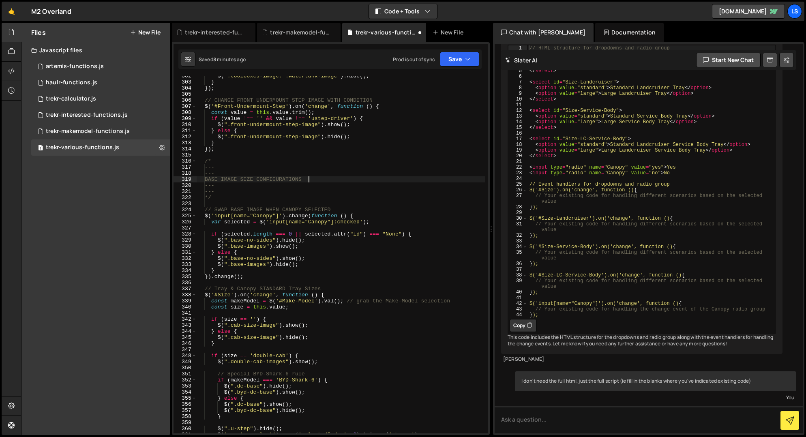
scroll to position [1950, 0]
click at [260, 179] on div "$ ( ".toolboxes-image, .watertank-image" ) . hide ( ) ; } }) ; // CHANGE FRONT …" at bounding box center [341, 257] width 288 height 369
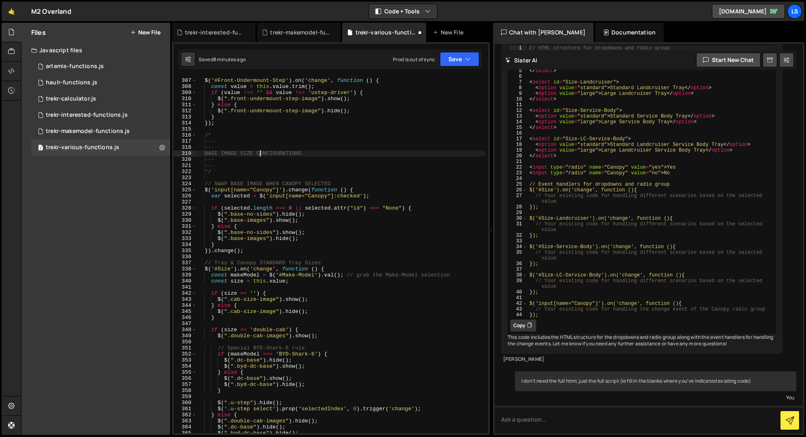
scroll to position [1976, 0]
drag, startPoint x: 210, startPoint y: 171, endPoint x: 231, endPoint y: 184, distance: 24.6
click at [210, 171] on div "// CHANGE FRONT UNDERMOUNT STEP IMAGE WITH CONDITION $ ( '#Front-Undermount-Ste…" at bounding box center [341, 255] width 288 height 369
click at [316, 236] on div "// CHANGE FRONT UNDERMOUNT STEP IMAGE WITH CONDITION $ ( '#Front-Undermount-Ste…" at bounding box center [341, 255] width 288 height 369
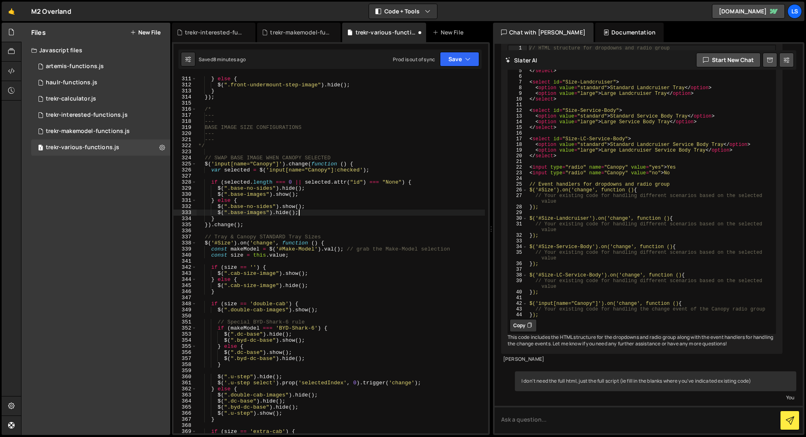
scroll to position [2008, 0]
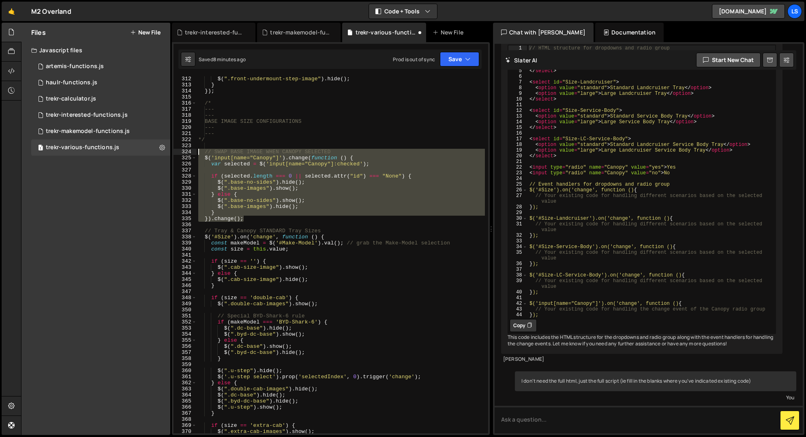
drag, startPoint x: 245, startPoint y: 220, endPoint x: 195, endPoint y: 152, distance: 84.4
click at [195, 152] on div "$(".base-images").hide(); 312 313 314 315 316 317 318 319 320 321 322 323 324 3…" at bounding box center [331, 254] width 315 height 357
type textarea "// SWAP BASE IMAGE WHEN CANOPY SELECTED $('input[name="Canopy"]').change(functi…"
paste textarea
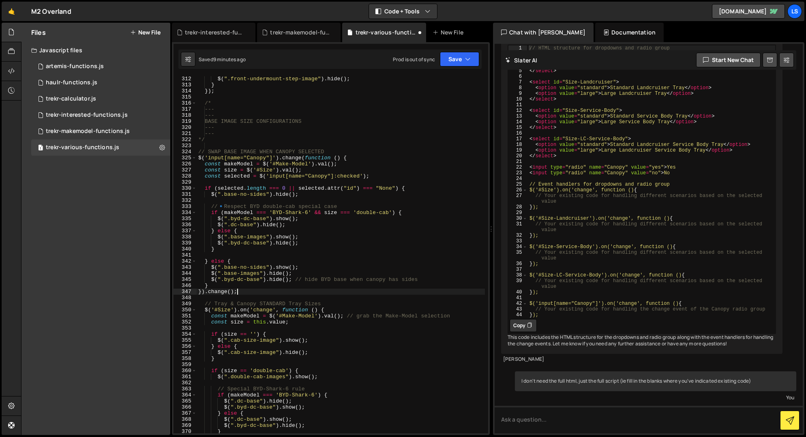
click at [229, 207] on div "$ ( ".front-undermount-step-image" ) . hide ( ) ; } }) ; /* --- --- BASE IMAGE …" at bounding box center [341, 260] width 288 height 369
click at [473, 61] on button "Save" at bounding box center [459, 59] width 39 height 15
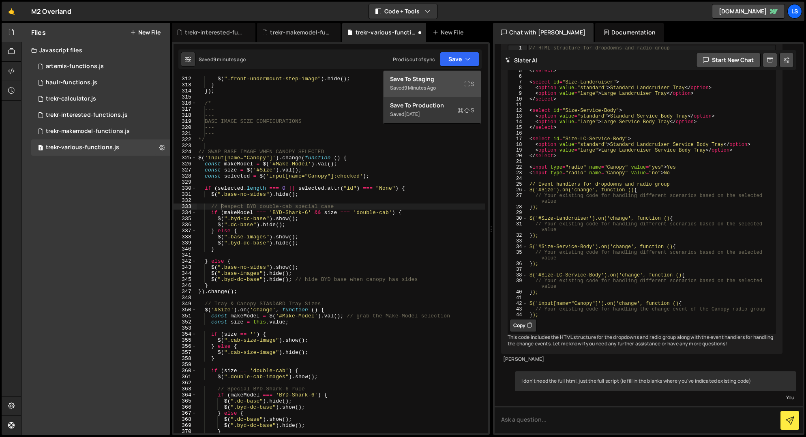
click at [437, 81] on div "Save to Staging S" at bounding box center [432, 79] width 84 height 8
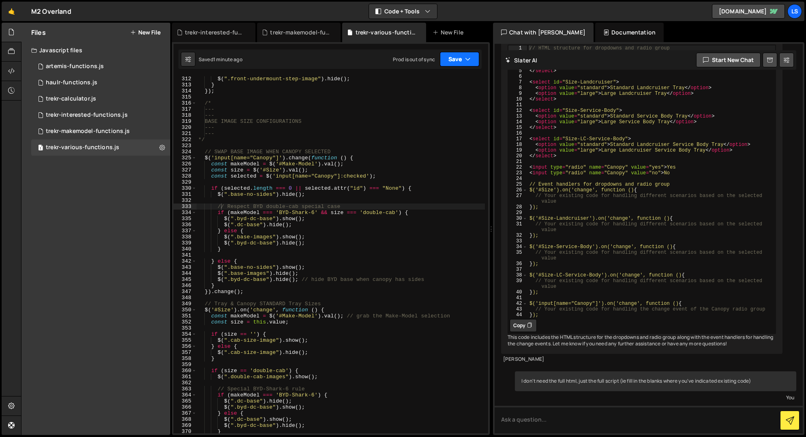
click at [451, 58] on button "Save" at bounding box center [459, 59] width 39 height 15
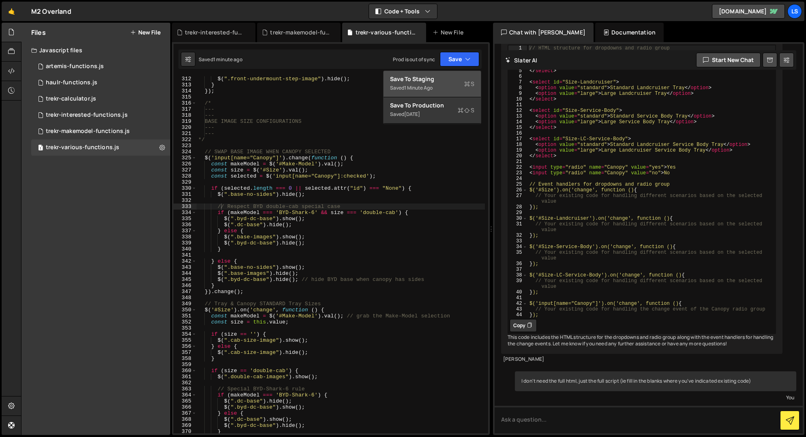
click at [427, 84] on div "Saved 1 minute ago" at bounding box center [432, 88] width 84 height 10
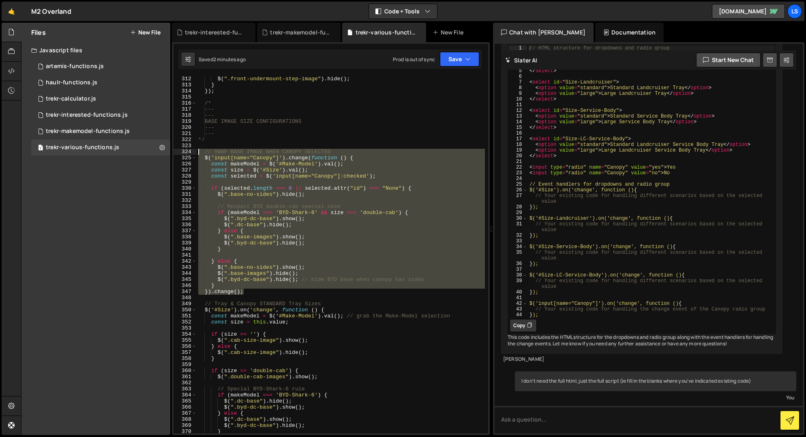
drag, startPoint x: 243, startPoint y: 292, endPoint x: 175, endPoint y: 152, distance: 155.6
click at [175, 152] on div "}).change(); 312 313 314 315 316 317 318 319 320 321 322 323 324 325 326 327 32…" at bounding box center [331, 254] width 315 height 357
paste textarea "}).change();"
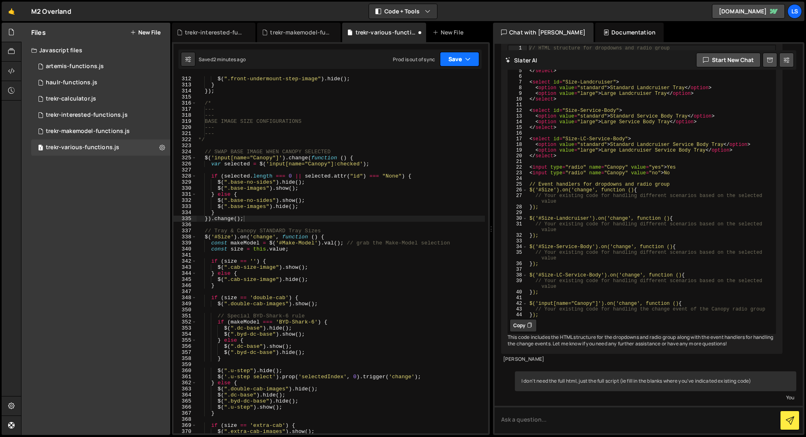
click at [460, 62] on button "Save" at bounding box center [459, 59] width 39 height 15
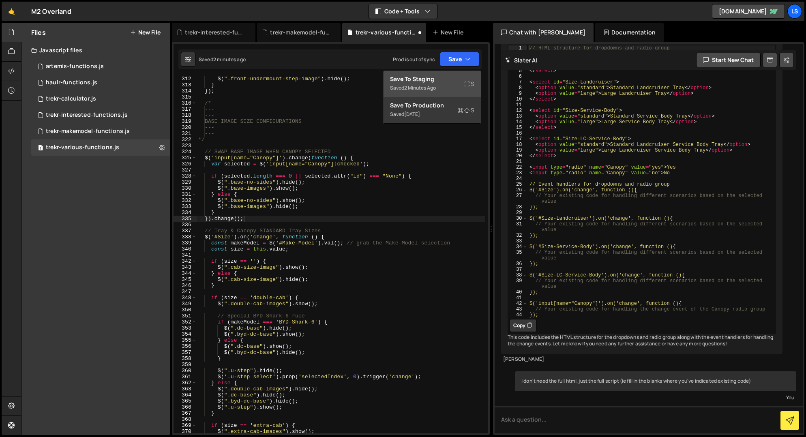
click at [442, 78] on div "Save to Staging S" at bounding box center [432, 79] width 84 height 8
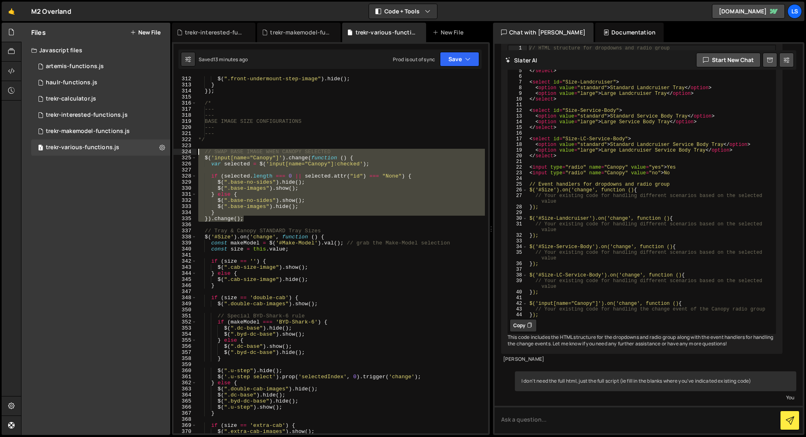
drag, startPoint x: 244, startPoint y: 221, endPoint x: 187, endPoint y: 152, distance: 89.6
click at [187, 152] on div "}).change(); 312 313 314 315 316 317 318 319 320 321 322 323 324 325 326 327 32…" at bounding box center [331, 254] width 315 height 357
paste textarea "}).change();"
type textarea "}).change();"
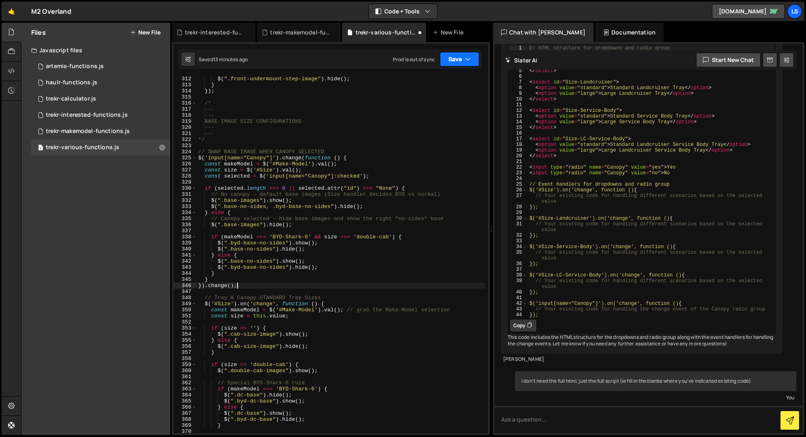
click at [450, 58] on button "Save" at bounding box center [459, 59] width 39 height 15
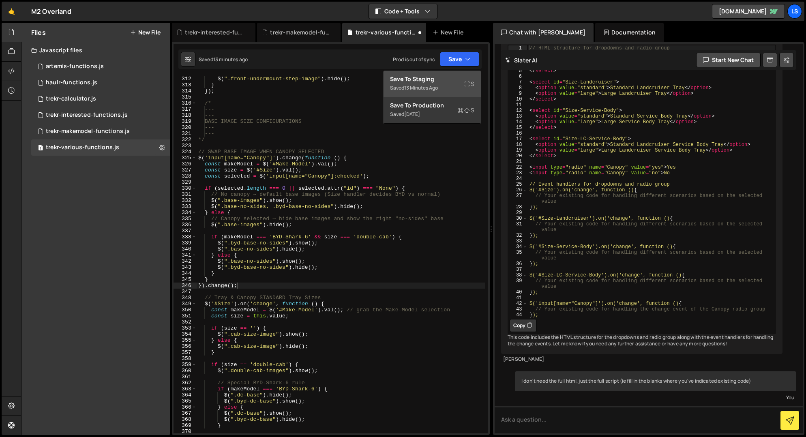
click at [437, 76] on div "Save to Staging S" at bounding box center [432, 79] width 84 height 8
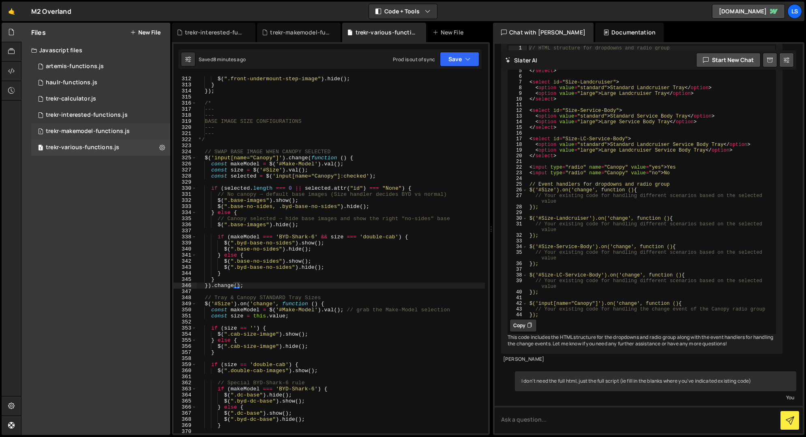
drag, startPoint x: 87, startPoint y: 117, endPoint x: 141, endPoint y: 129, distance: 55.2
click at [87, 117] on div "trekr-interested-functions.js" at bounding box center [87, 115] width 82 height 7
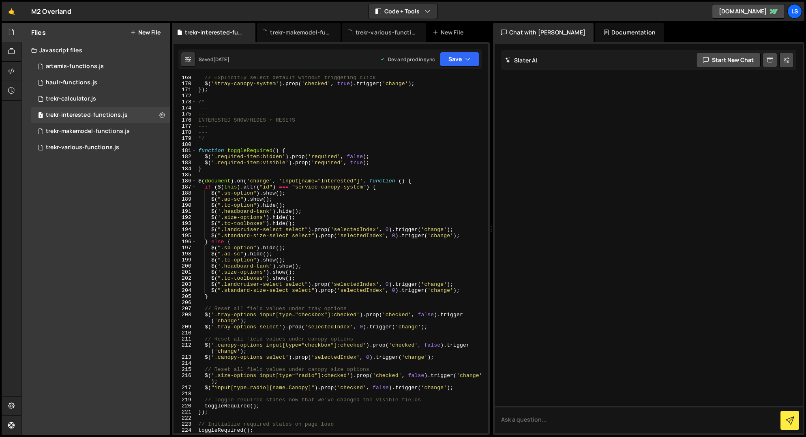
scroll to position [1042, 0]
type textarea "$(".standard-size-select select").prop('selectedIndex', 0).trigger('change');"
click at [463, 236] on div "// Explicitly select default without triggering click $ ( '#tray-canopy-system'…" at bounding box center [341, 258] width 288 height 369
drag, startPoint x: 461, startPoint y: 236, endPoint x: 209, endPoint y: 237, distance: 251.4
click at [209, 237] on div "// Explicitly select default without triggering click $ ( '#tray-canopy-system'…" at bounding box center [341, 258] width 288 height 369
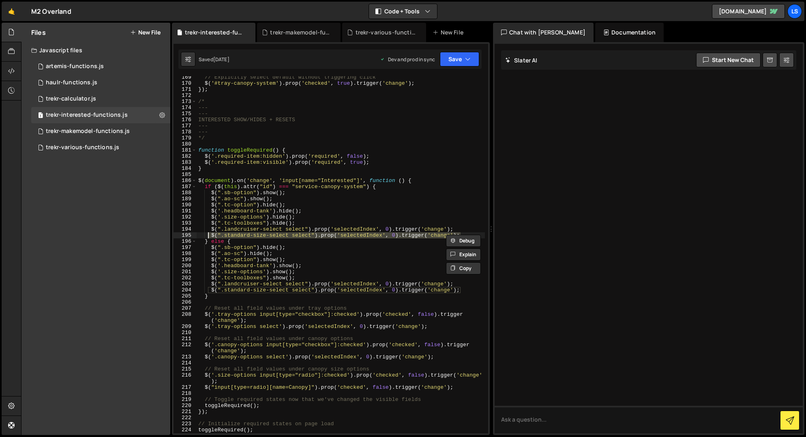
click at [462, 233] on div "Debug Explain Copy" at bounding box center [464, 238] width 43 height 13
click at [461, 235] on div "Debug Explain Copy trekr-interested-functions.js trekr-makemodel-functions.js t…" at bounding box center [331, 229] width 318 height 413
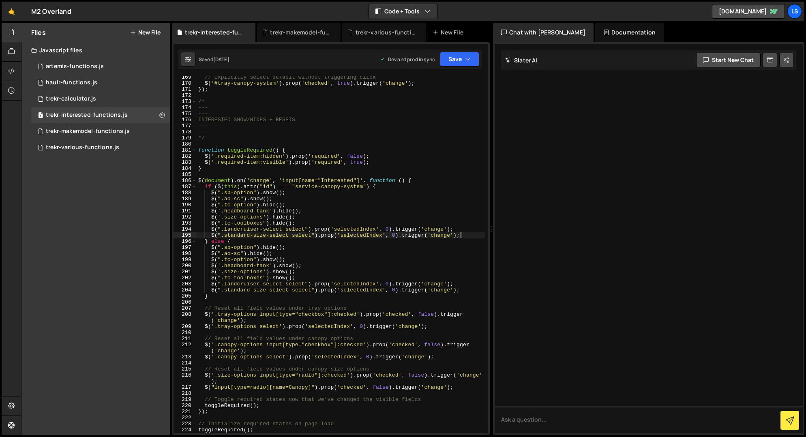
scroll to position [0, 0]
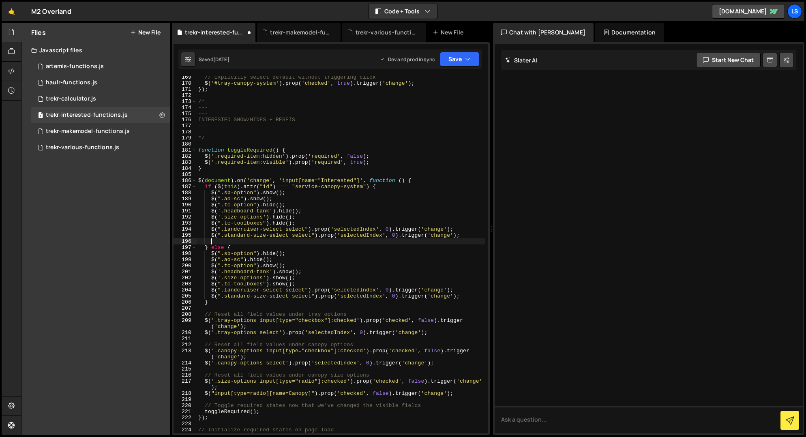
paste textarea "$(".standard-size-select select").prop('selectedIndex', 0).trigger('change');"
click at [214, 241] on div "// Explicitly select default without triggering click $ ( '#tray-canopy-system'…" at bounding box center [341, 258] width 288 height 369
click at [260, 243] on div "// Explicitly select default without triggering click $ ( '#tray-canopy-system'…" at bounding box center [341, 258] width 288 height 369
type textarea "$(".standard-size-select select").prop('selectedIndex', 0).trigger('change');"
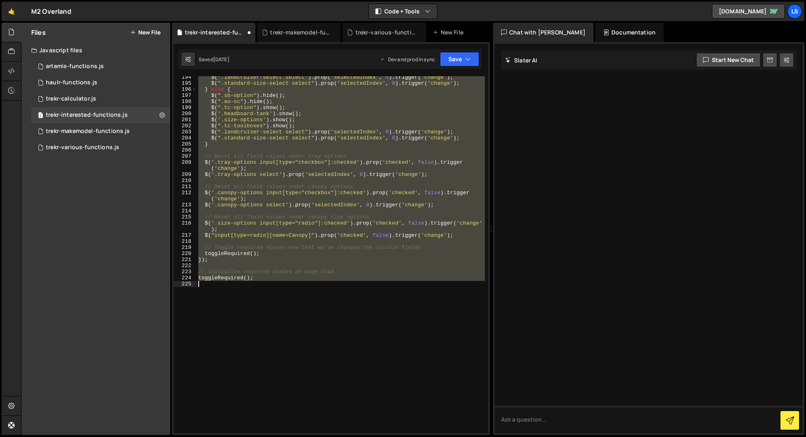
drag, startPoint x: 197, startPoint y: 102, endPoint x: 281, endPoint y: 314, distance: 227.5
click at [281, 314] on div "$ ( ".landcruiser-select select" ) . prop ( 'selectedIndex' , 0 ) . trigger ( '…" at bounding box center [341, 258] width 288 height 369
type textarea "toggleRequired();"
click at [87, 133] on div "trekr-makemodel-functions.js" at bounding box center [88, 131] width 84 height 7
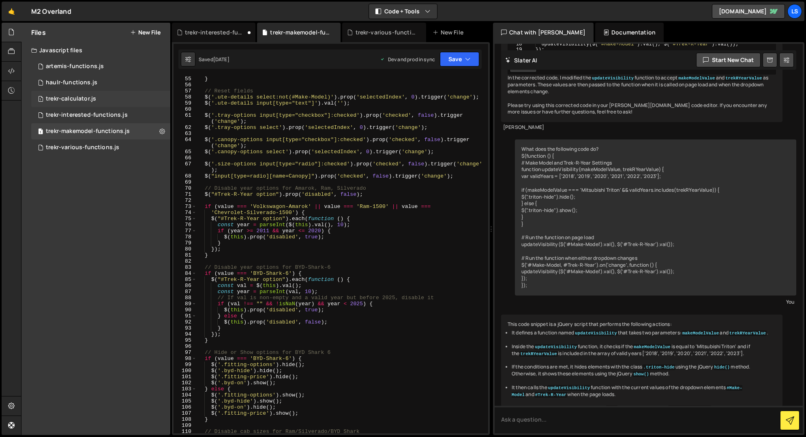
scroll to position [266, 0]
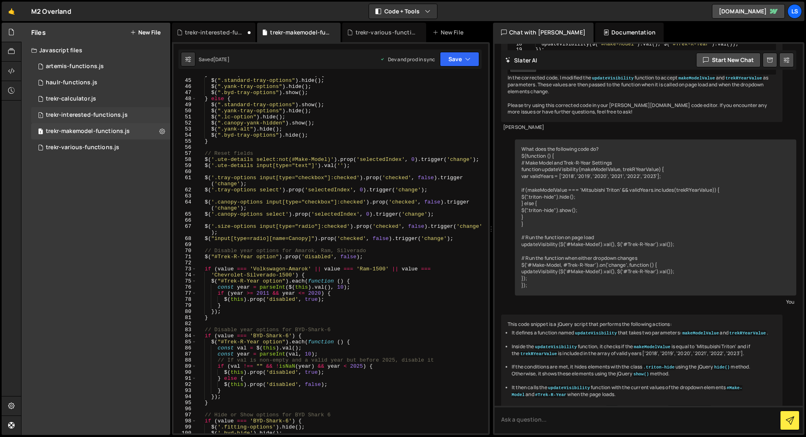
click at [102, 116] on div "trekr-interested-functions.js" at bounding box center [87, 115] width 82 height 7
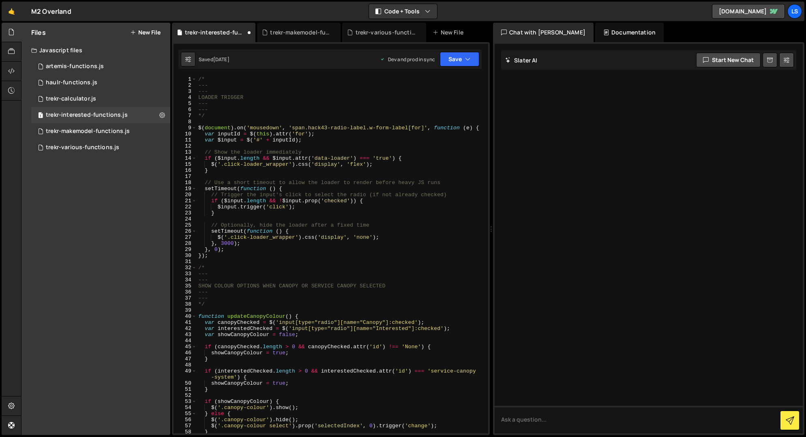
scroll to position [0, 0]
click at [88, 151] on div "1 trekr-various-functions.js 0" at bounding box center [100, 147] width 139 height 16
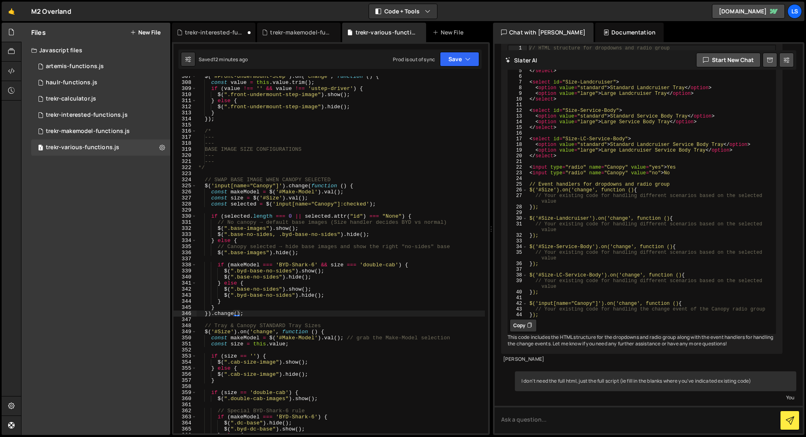
scroll to position [1980, 0]
click at [266, 157] on div "$ ( '#Front-Undermount-Step' ) . on ( 'change' , function ( ) { const value = t…" at bounding box center [341, 257] width 288 height 369
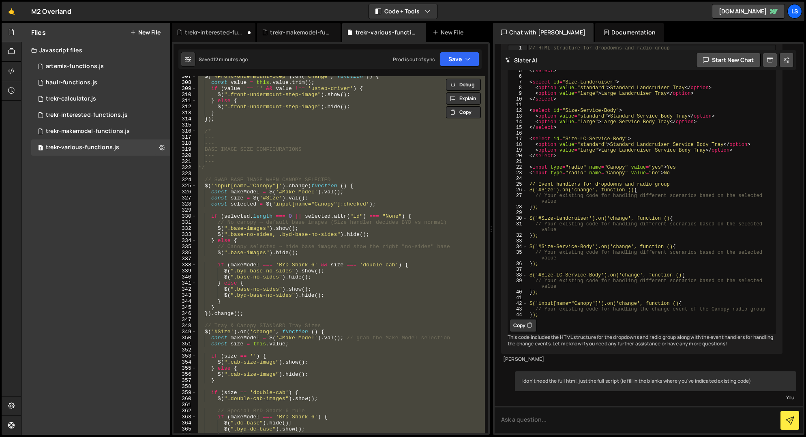
click at [343, 247] on div "$ ( '#Front-Undermount-Step' ) . on ( 'change' , function ( ) { const value = t…" at bounding box center [341, 254] width 288 height 357
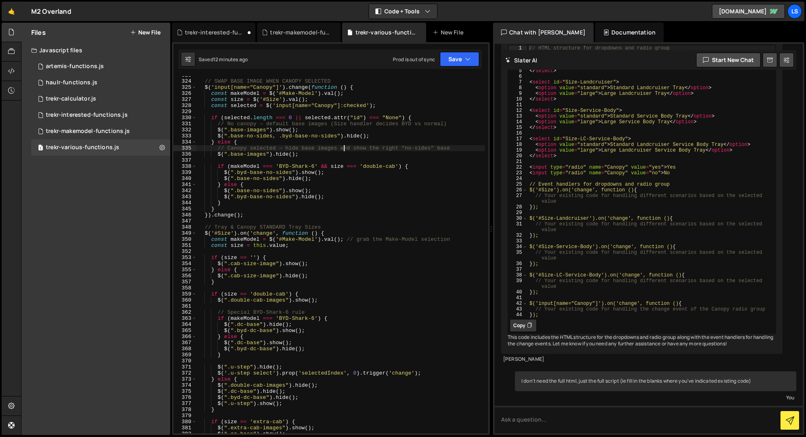
scroll to position [2161, 0]
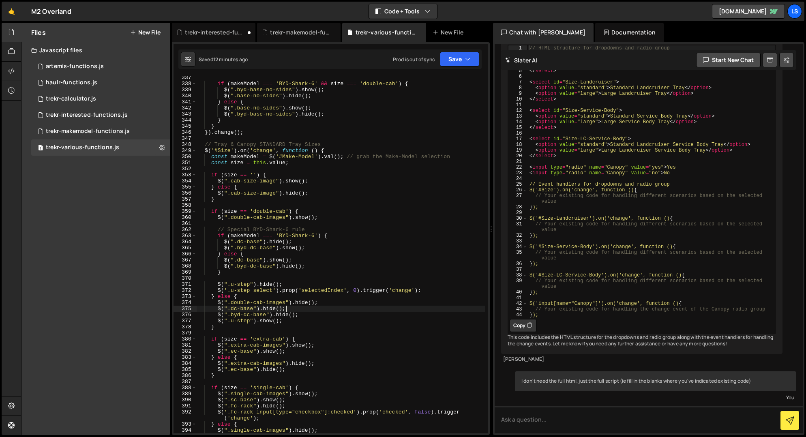
click at [314, 307] on div "if ( makeModel === 'BYD-Shark-6' && size === 'double-cab' ) { $ ( ".byd-base-no…" at bounding box center [341, 259] width 288 height 369
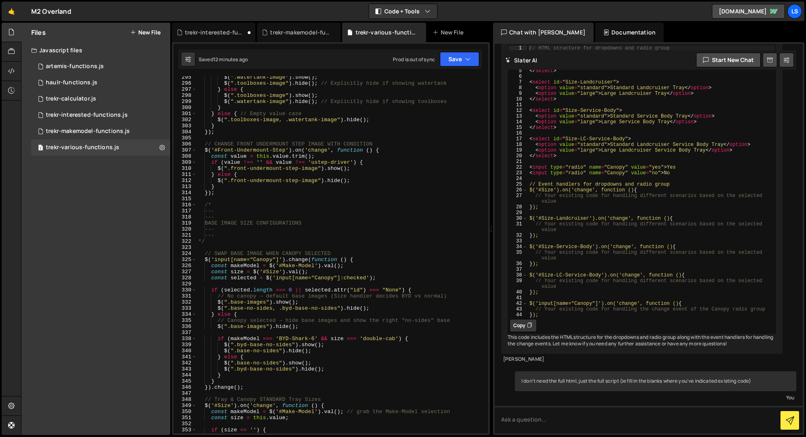
scroll to position [1905, 0]
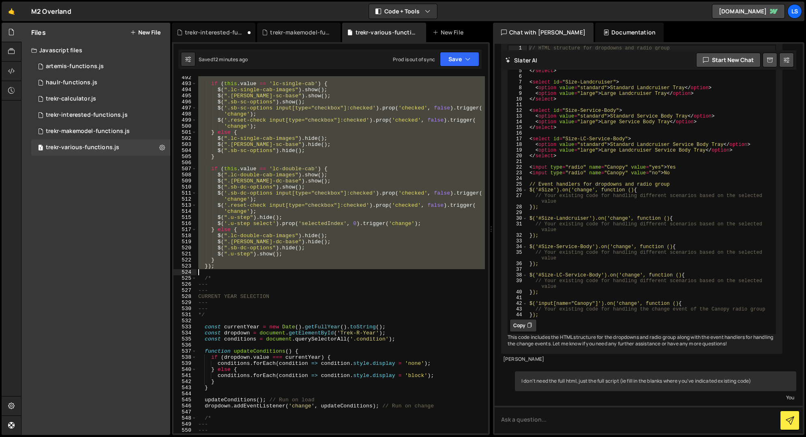
drag, startPoint x: 197, startPoint y: 206, endPoint x: 244, endPoint y: 272, distance: 81.4
click at [245, 268] on div "if ( this . value == 'lc-single-cab' ) { $ ( ".lc-single-cab-images" ) . show (…" at bounding box center [341, 259] width 288 height 369
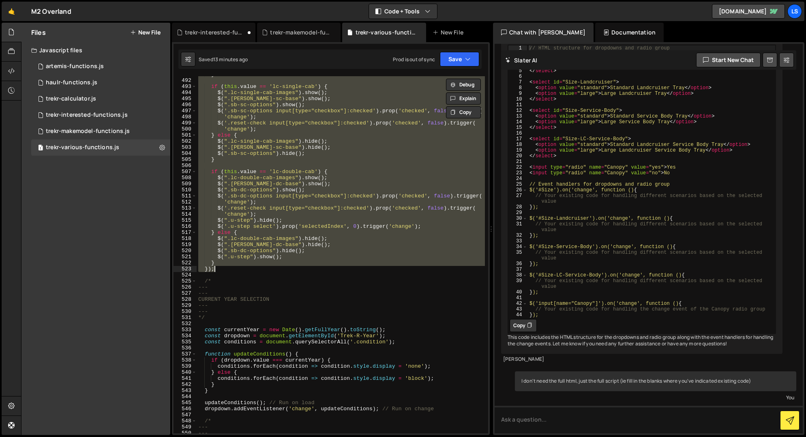
click at [304, 286] on div "} if ( this . value == 'lc-single-cab' ) { $ ( ".lc-single-cab-images" ) . show…" at bounding box center [341, 255] width 288 height 369
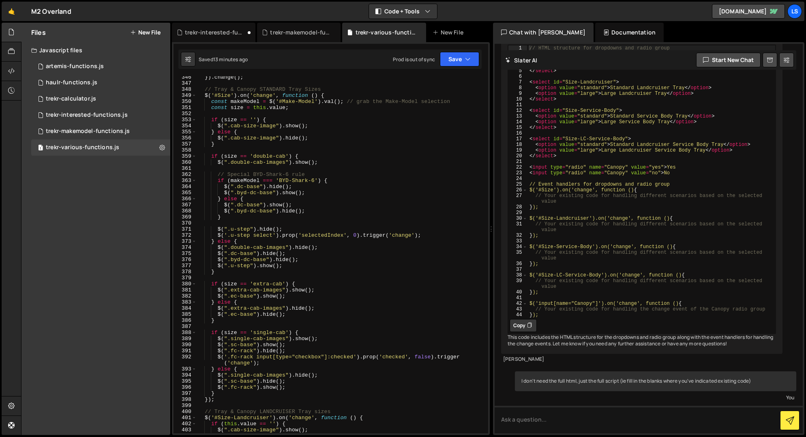
scroll to position [2215, 0]
drag, startPoint x: 300, startPoint y: 176, endPoint x: 217, endPoint y: 178, distance: 83.2
click at [217, 178] on div "}) . change ( ) ; // Tray & Canopy STANDARD Tray Sizes $ ( '#Size' ) . on ( 'ch…" at bounding box center [341, 259] width 288 height 369
type textarea "// Special BYD-Shark-6 rule"
click at [229, 152] on div "}) . change ( ) ; // Tray & Canopy STANDARD Tray Sizes $ ( '#Size' ) . on ( 'ch…" at bounding box center [341, 258] width 288 height 369
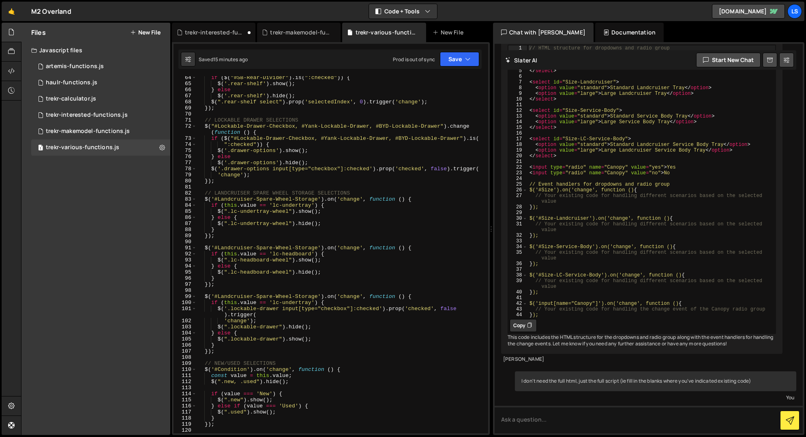
scroll to position [153, 0]
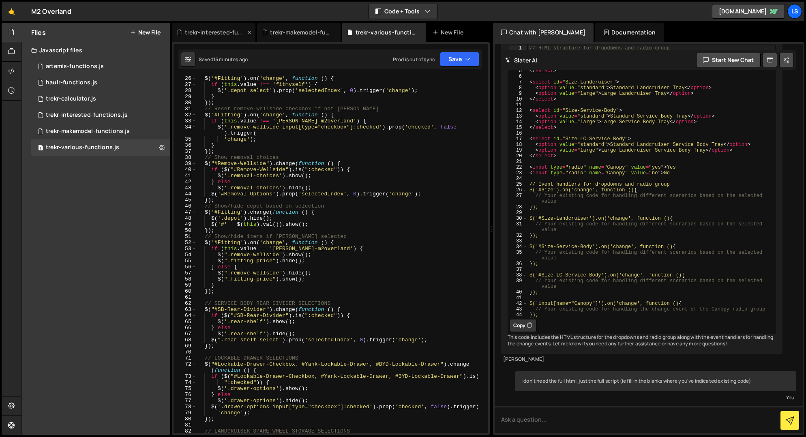
click at [213, 35] on div "trekr-interested-functions.js" at bounding box center [215, 32] width 61 height 8
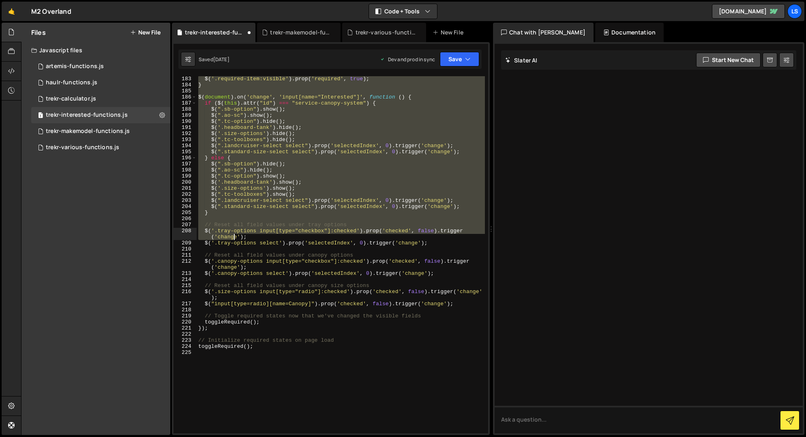
scroll to position [1126, 0]
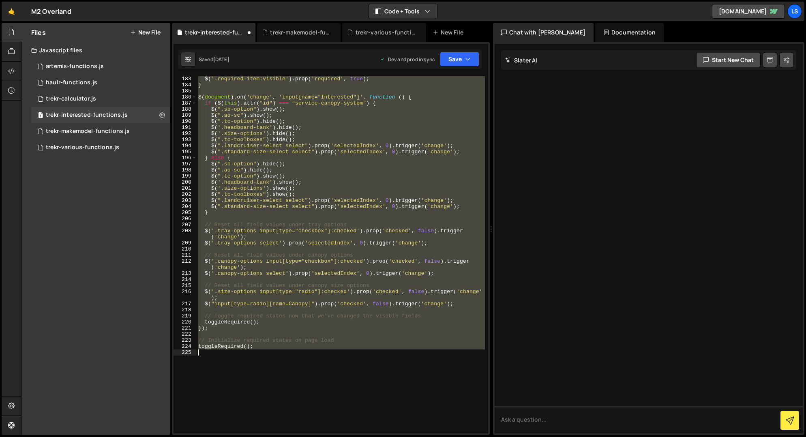
drag, startPoint x: 197, startPoint y: 97, endPoint x: 259, endPoint y: 350, distance: 260.1
click at [260, 350] on div "$ ( '.required-item:visible' ) . prop ( 'required' , true ) ; } $ ( document ) …" at bounding box center [341, 260] width 288 height 369
click at [346, 104] on div "$ ( '.required-item:hidden' ) . prop ( 'required' , false ) ; $ ( '.required-it…" at bounding box center [341, 254] width 288 height 357
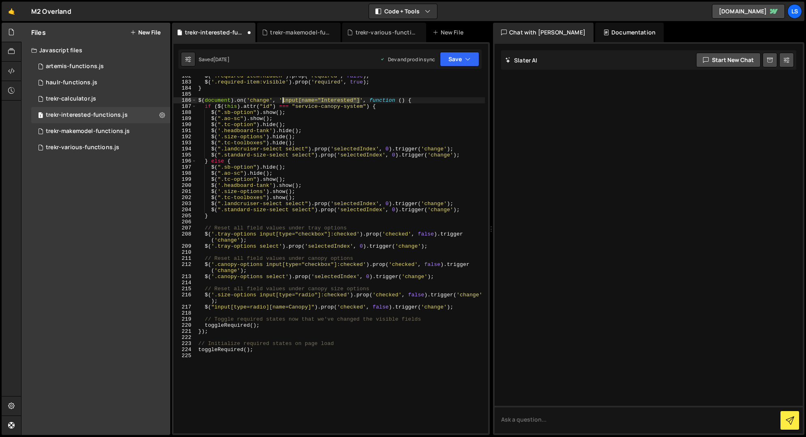
drag, startPoint x: 360, startPoint y: 99, endPoint x: 282, endPoint y: 100, distance: 77.9
click at [282, 100] on div "$ ( '.required-item:hidden' ) . prop ( 'required' , false ) ; $ ( '.required-it…" at bounding box center [341, 257] width 288 height 369
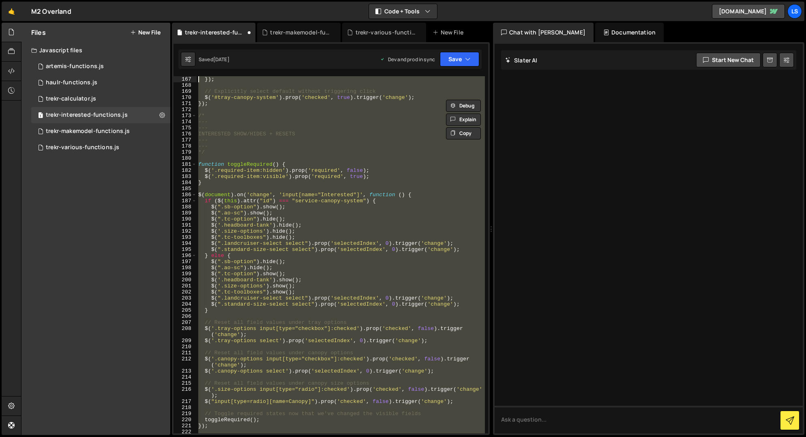
scroll to position [991, 0]
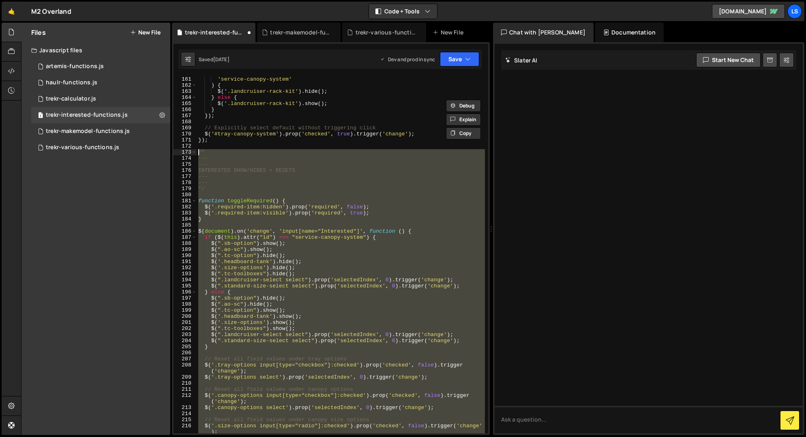
drag, startPoint x: 257, startPoint y: 354, endPoint x: 174, endPoint y: 153, distance: 217.1
click at [174, 153] on div "$(document).on('change', 'input[name="Interested"]', function () { 161 162 163 …" at bounding box center [331, 254] width 315 height 357
click at [284, 359] on div "'service-canopy-system' ) { $ ( '.landcruiser-rack-kit' ) . hide ( ) ; } else {…" at bounding box center [341, 254] width 288 height 357
type textarea "// Reset all field values under tray options"
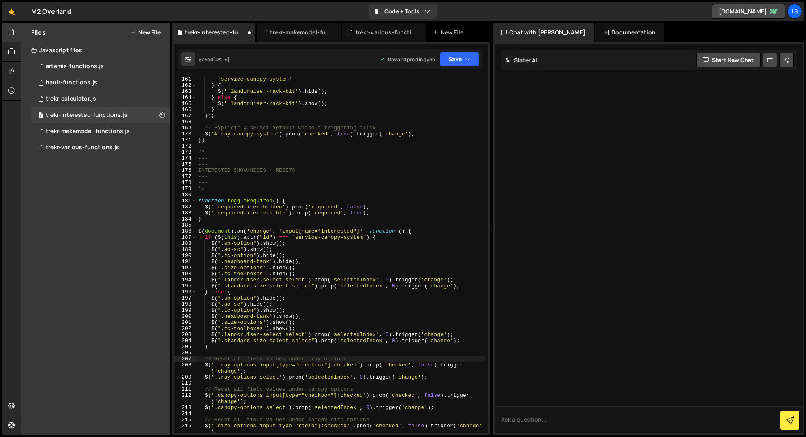
click at [217, 350] on div "'service-canopy-system' ) { $ ( '.landcruiser-rack-kit' ) . hide ( ) ; } else {…" at bounding box center [341, 260] width 288 height 369
click at [222, 347] on div "'service-canopy-system' ) { $ ( '.landcruiser-rack-kit' ) . hide ( ) ; } else {…" at bounding box center [341, 260] width 288 height 369
type textarea "}"
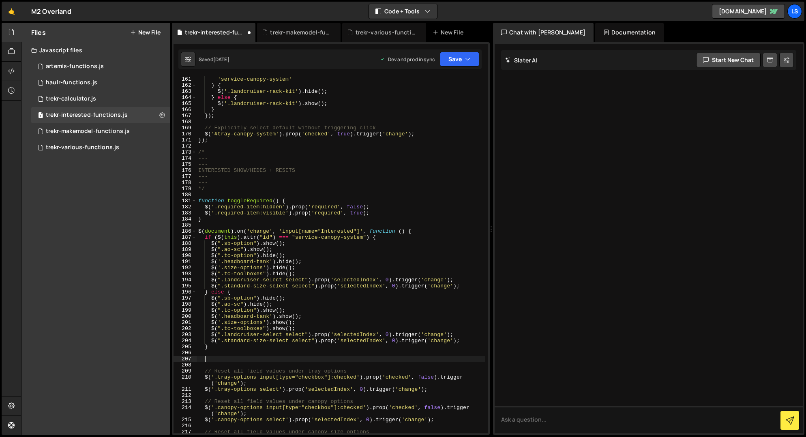
paste textarea "$("#Make-Model").prop('selectedIndex', 0).trigger('change');"
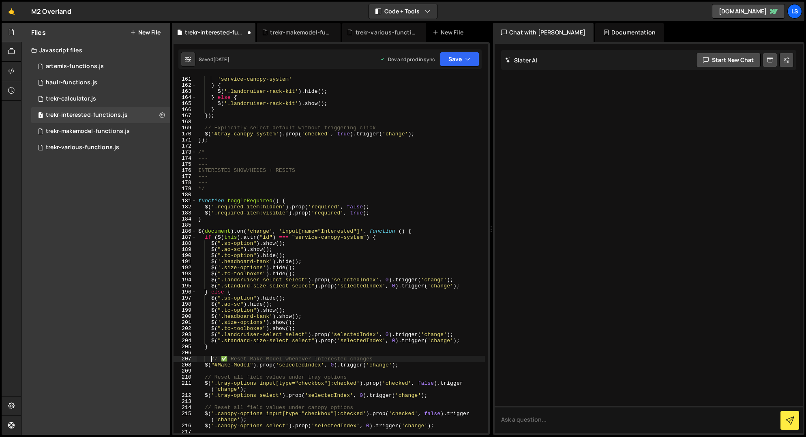
click at [212, 358] on div "'service-canopy-system' ) { $ ( '.landcruiser-rack-kit' ) . hide ( ) ; } else {…" at bounding box center [341, 260] width 288 height 369
click at [221, 358] on div "'service-canopy-system' ) { $ ( '.landcruiser-rack-kit' ) . hide ( ) ; } else {…" at bounding box center [341, 260] width 288 height 369
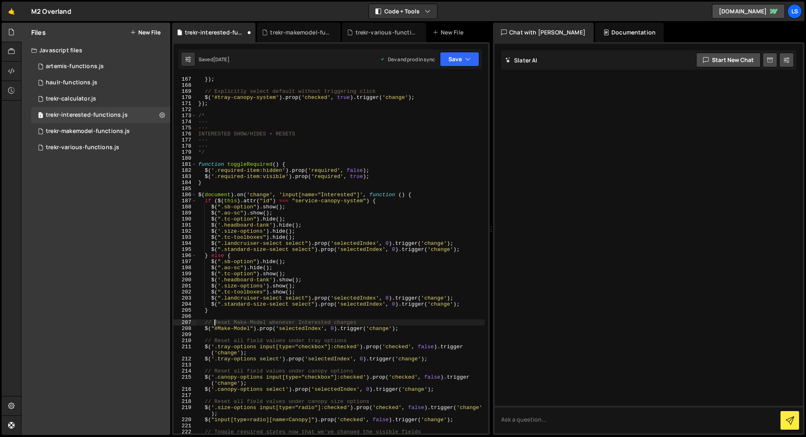
scroll to position [1030, 0]
click at [462, 63] on button "Save" at bounding box center [459, 59] width 39 height 15
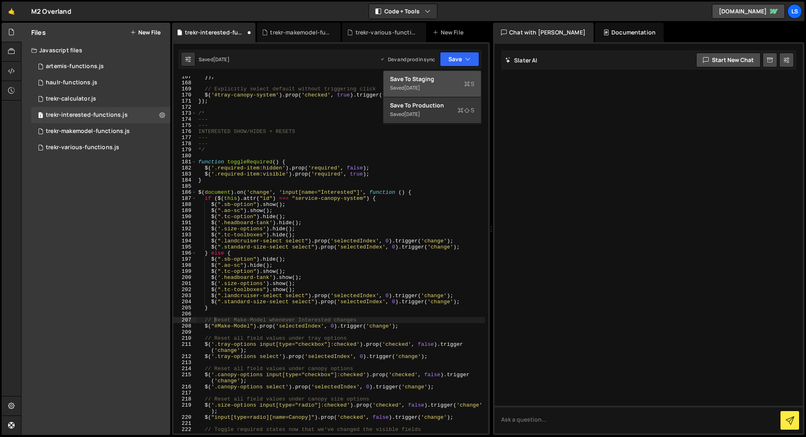
click at [433, 80] on div "Save to Staging S" at bounding box center [432, 79] width 84 height 8
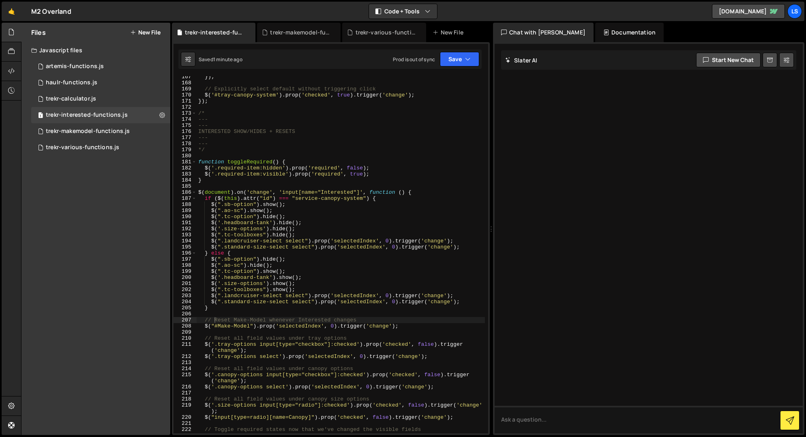
type textarea "$('.size-options').hide();"
click at [326, 227] on div "}) ; // Explicitly select default without triggering click $ ( '#tray-canopy-sy…" at bounding box center [341, 258] width 288 height 369
